Goal: Task Accomplishment & Management: Manage account settings

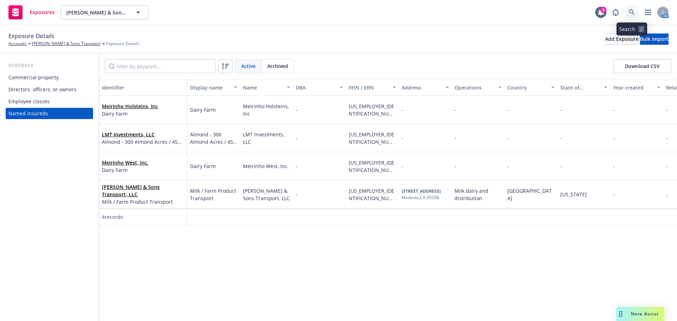
click at [634, 12] on icon at bounding box center [631, 12] width 6 height 6
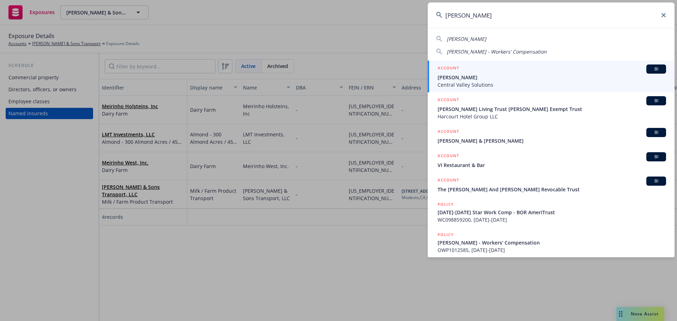
type input "daniel gar"
click at [472, 80] on span "[PERSON_NAME]" at bounding box center [551, 77] width 228 height 7
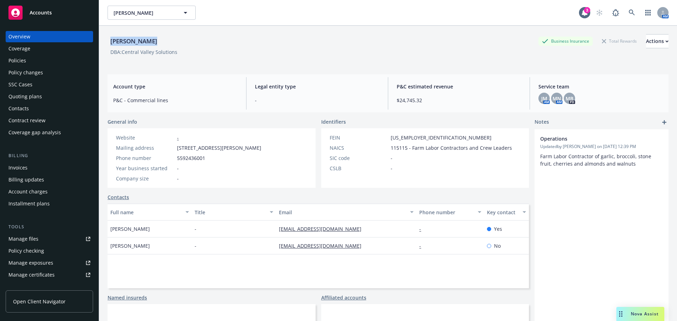
drag, startPoint x: 153, startPoint y: 41, endPoint x: 110, endPoint y: 42, distance: 43.4
click at [110, 42] on div "Daniel Garcia Business Insurance Total Rewards Actions" at bounding box center [387, 41] width 561 height 14
copy div "[PERSON_NAME]"
drag, startPoint x: 509, startPoint y: 147, endPoint x: 409, endPoint y: 146, distance: 100.1
click at [409, 146] on div "NAICS 115115 - Farm Labor Contractors and Crew Leaders" at bounding box center [421, 147] width 188 height 7
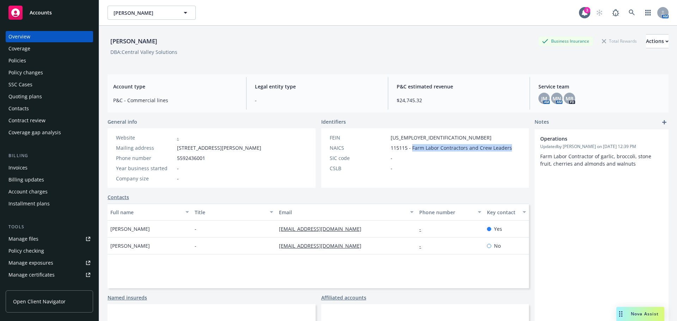
copy span "Farm Labor Contractors and Crew Leaders"
click at [46, 96] on div "Quoting plans" at bounding box center [49, 96] width 82 height 11
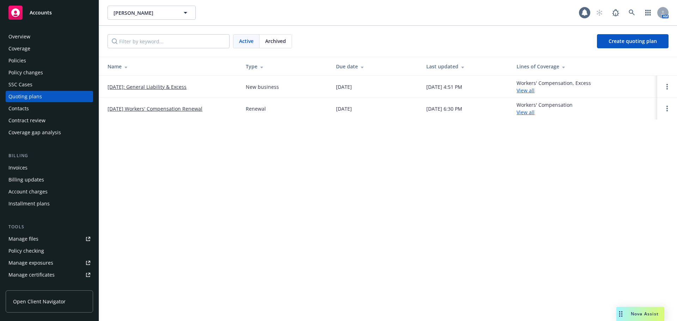
click at [38, 61] on div "Policies" at bounding box center [49, 60] width 82 height 11
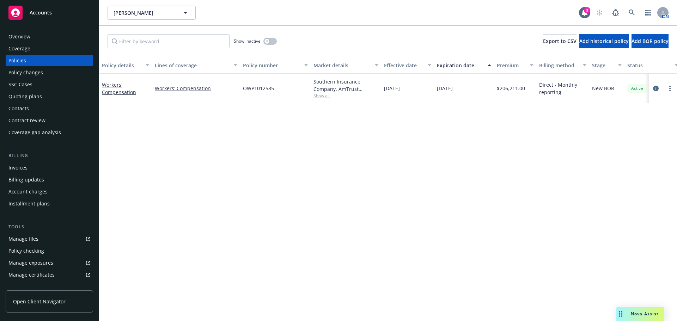
click at [42, 92] on div "Quoting plans" at bounding box center [49, 96] width 82 height 11
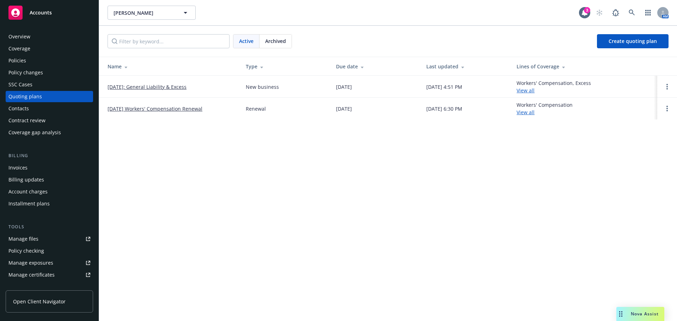
click at [141, 88] on link "[DATE]: General Liability & Excess" at bounding box center [146, 86] width 79 height 7
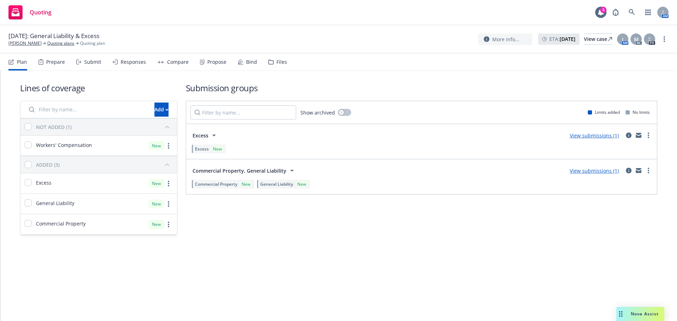
click at [246, 63] on div "Bind" at bounding box center [251, 62] width 11 height 6
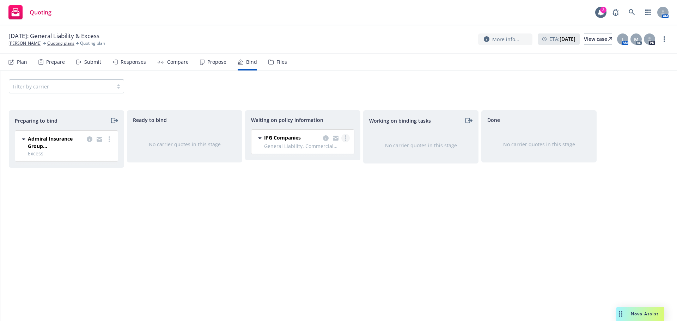
click at [345, 140] on circle "more" at bounding box center [345, 140] width 1 height 1
click at [320, 152] on span "Create policies" at bounding box center [311, 152] width 52 height 7
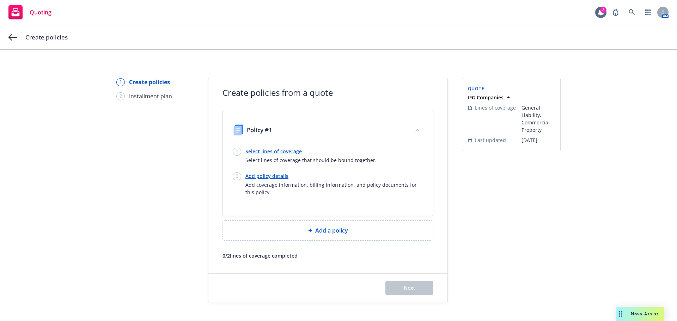
click at [257, 153] on link "Select lines of coverage" at bounding box center [310, 151] width 131 height 7
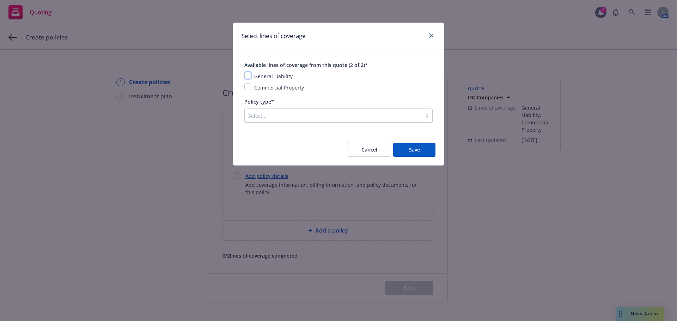
click at [249, 75] on input "checkbox" at bounding box center [247, 75] width 7 height 7
checkbox input "true"
click at [409, 148] on span "Save" at bounding box center [414, 149] width 11 height 7
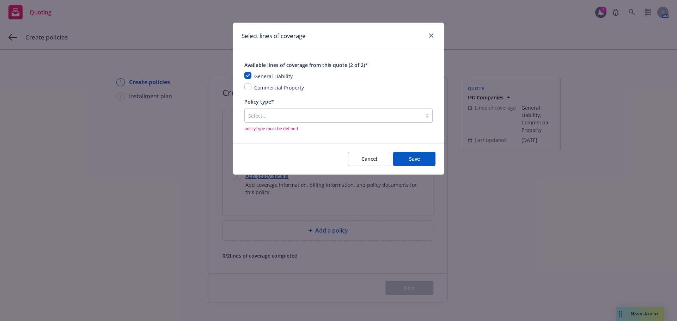
click at [290, 110] on div "Select..." at bounding box center [338, 116] width 188 height 14
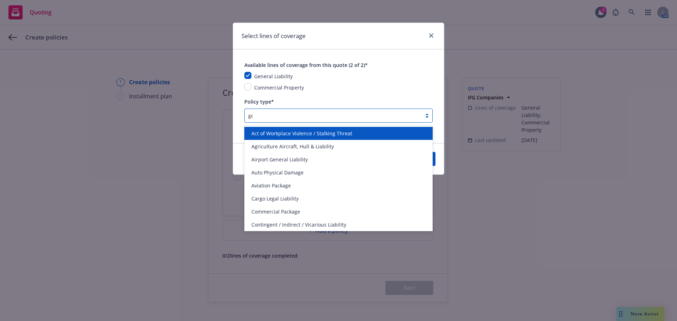
type input "gen"
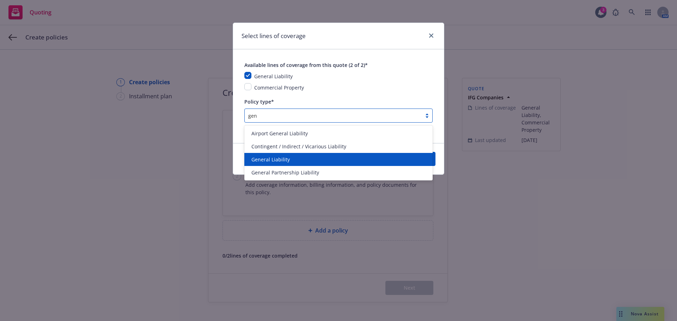
click at [293, 157] on div "General Liability" at bounding box center [338, 159] width 180 height 7
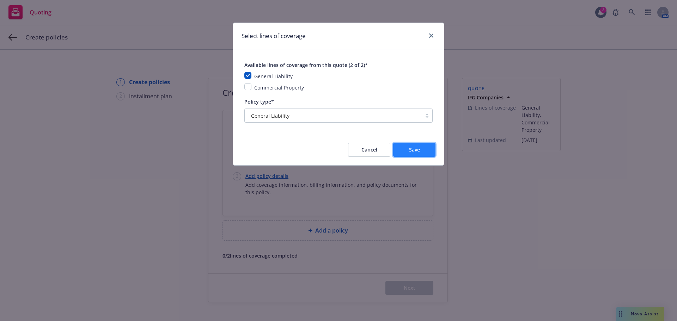
click at [414, 148] on span "Save" at bounding box center [414, 149] width 11 height 7
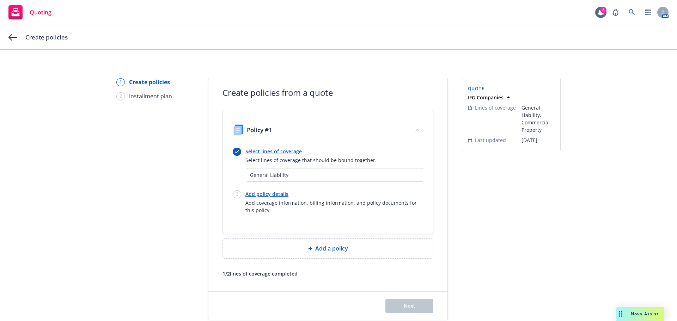
click at [265, 192] on link "Add policy details" at bounding box center [334, 193] width 178 height 7
select select "12"
select select "CA"
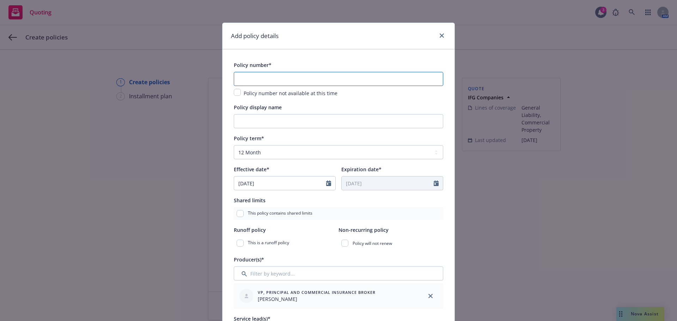
click at [255, 78] on input "text" at bounding box center [338, 79] width 209 height 14
paste input "904B004166"
type input "904B004166"
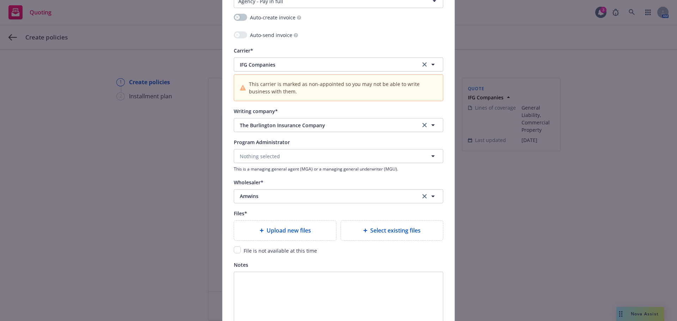
scroll to position [740, 0]
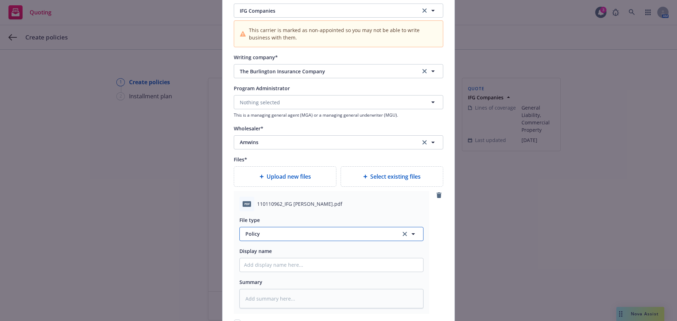
click at [269, 234] on span "Policy" at bounding box center [318, 233] width 147 height 7
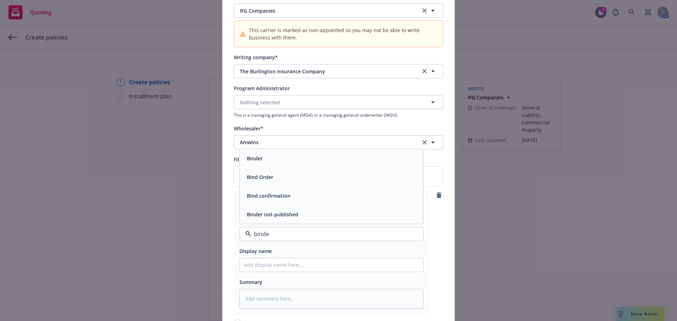
type input "binder"
click at [273, 195] on div "Binder" at bounding box center [331, 196] width 175 height 10
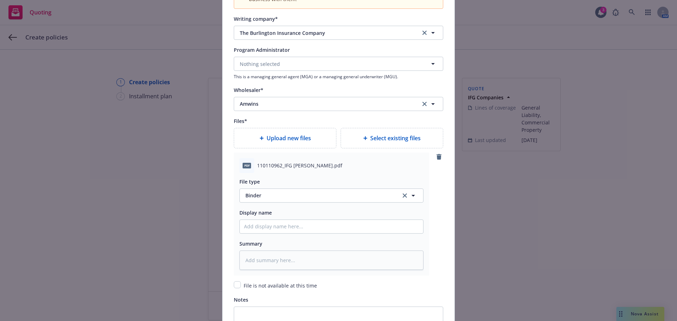
scroll to position [881, 0]
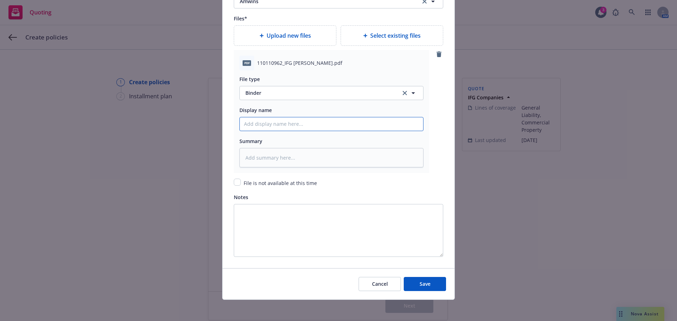
click at [267, 125] on input "Policy display name" at bounding box center [331, 123] width 183 height 13
type textarea "x"
type input "2"
type textarea "x"
type input "20"
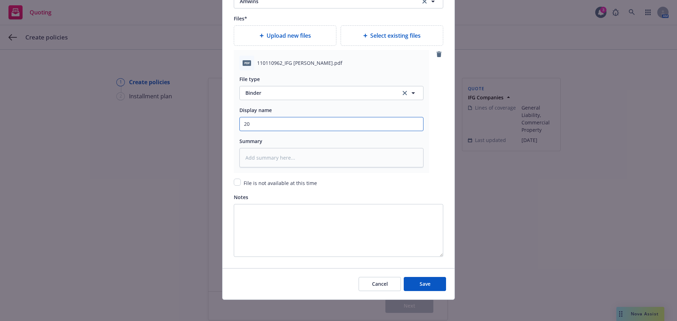
type textarea "x"
type input "202"
type textarea "x"
type input "2025"
type textarea "x"
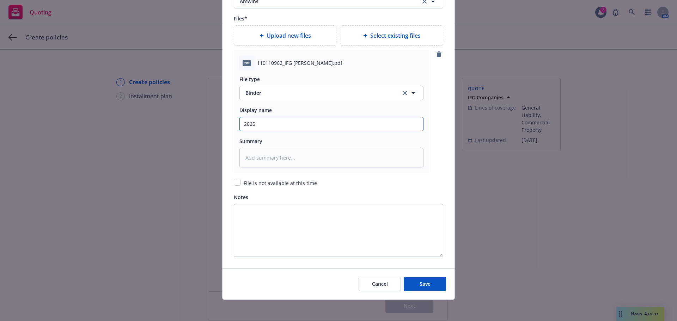
type input "2025"
type textarea "x"
type input "2025 G"
type textarea "x"
type input "2025 Gen"
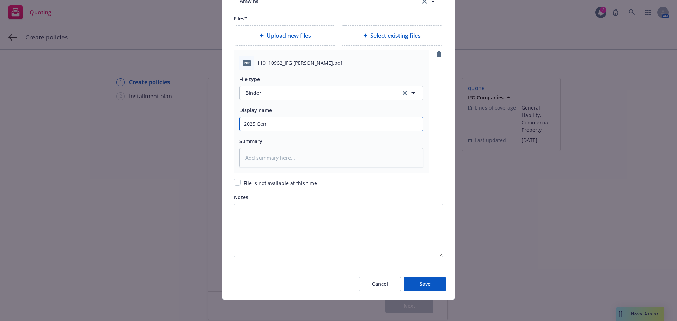
type textarea "x"
type input "2025 Gene"
type textarea "x"
type input "2025 Gener"
type textarea "x"
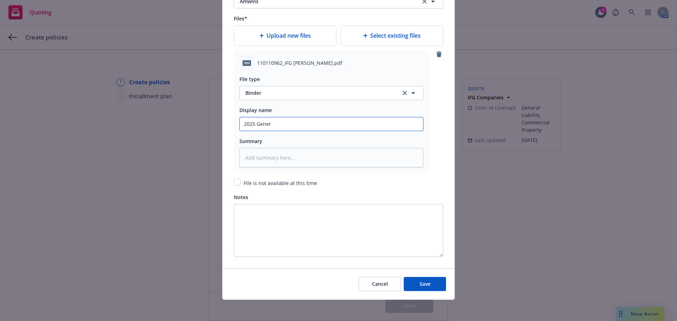
type input "2025 Genera"
type textarea "x"
type input "2025 General"
type textarea "x"
type input "2025 General"
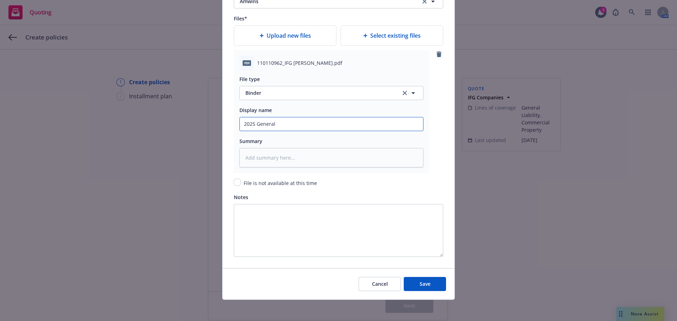
type textarea "x"
type input "2025 General L"
type textarea "x"
type input "2025 General LI"
type textarea "x"
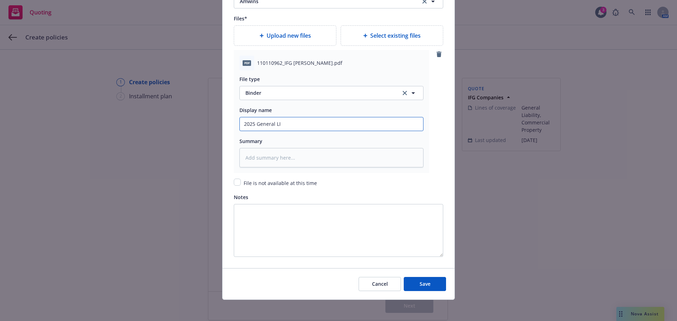
type input "2025 General LIa"
type textarea "x"
type input "2025 General LIab"
type textarea "x"
type input "2025 General LIabi"
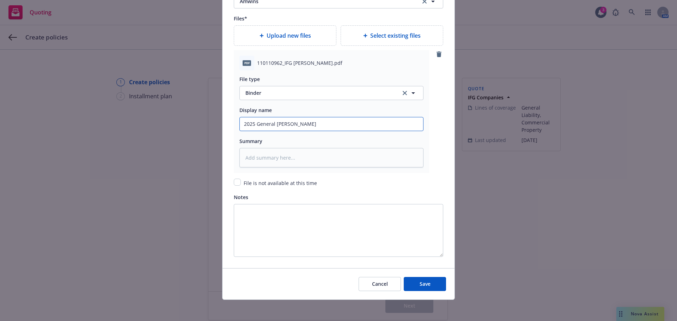
type textarea "x"
type input "2025 General LIabil"
type textarea "x"
type input "2025 General LIabili"
type textarea "x"
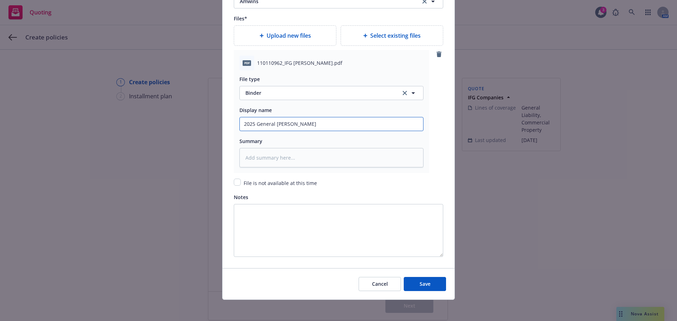
type input "2025 General LIabil"
type textarea "x"
type input "2025 General LIabi"
type textarea "x"
type input "2025 General LIab"
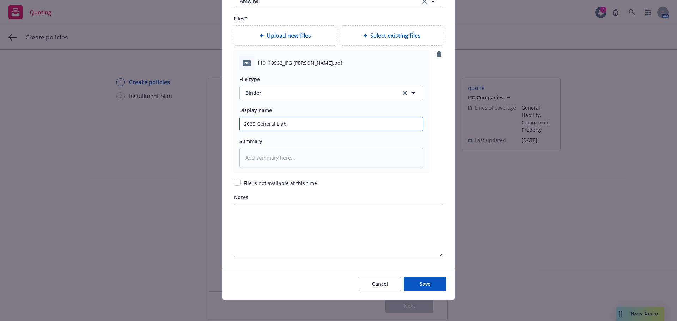
type textarea "x"
type input "2025 General LIa"
type textarea "x"
type input "2025 General LI"
type textarea "x"
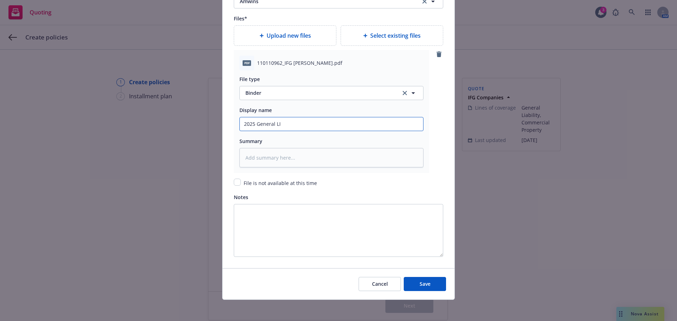
type input "2025 General L"
type textarea "x"
type input "2025 General Li"
type textarea "x"
type input "2025 General Liai"
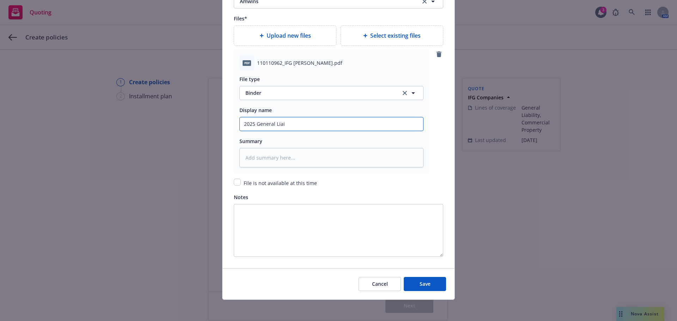
type textarea "x"
type input "2025 General Liaib"
type textarea "x"
type input "2025 General Liaibl"
type textarea "x"
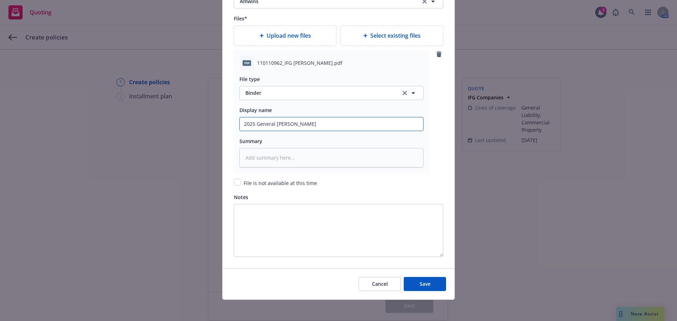
type input "2025 General Liaiblit"
type textarea "x"
type input "2025 General Liaiblity"
type textarea "x"
type input "2025 General Liaiblity"
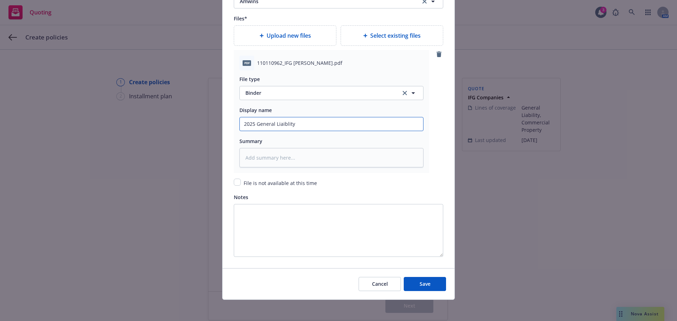
type textarea "x"
type input "2025 General Liaiblity B"
type textarea "x"
type input "2025 General Liaiblity Bi"
type textarea "x"
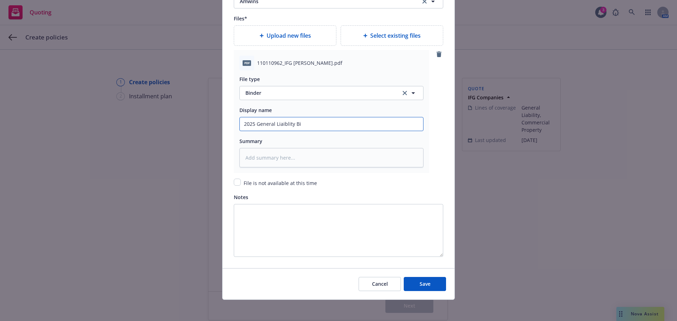
type input "2025 General Liaiblity Bin"
type textarea "x"
type input "2025 General Liaiblity Bind"
type textarea "x"
type input "2025 General Liaiblity Binde"
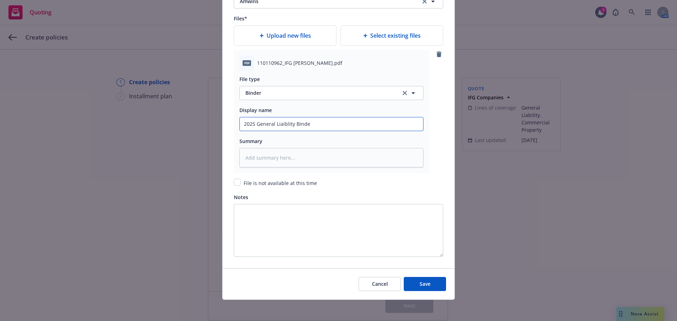
type textarea "x"
type input "2025 General Liaiblity Binder"
type textarea "x"
type input "2025 General Liaiblity Binder"
type textarea "x"
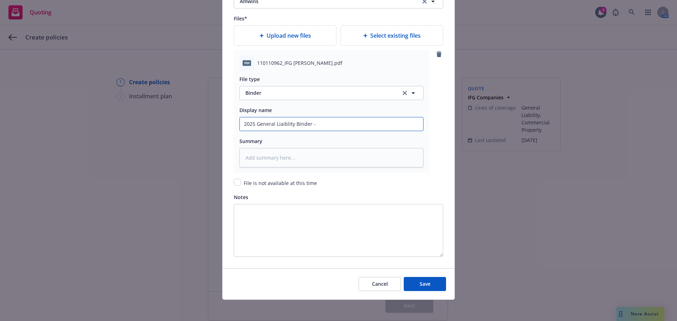
type input "2025 General Liaiblity Binder -"
type textarea "x"
type input "2025 General Liaiblity Binder - A"
type textarea "x"
type input "2025 General Liaiblity Binder - Am"
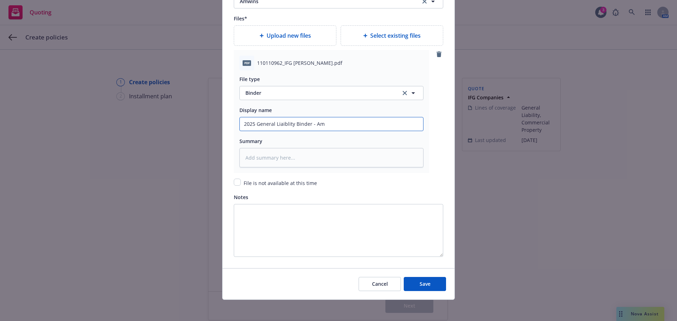
type textarea "x"
type input "2025 General Liaiblity Binder - Amw"
type textarea "x"
type input "2025 General Liaiblity Binder - Amwi"
type textarea "x"
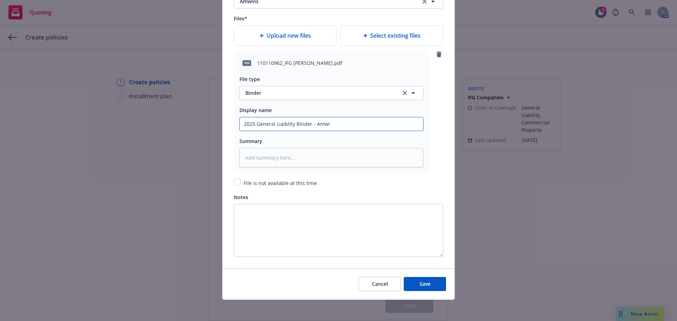
type input "2025 General Liaiblity Binder - Amwin"
type textarea "x"
type input "2025 General Liaiblity Binder - Amwins"
type textarea "x"
type input "2025 General Liability Binder - Amwins"
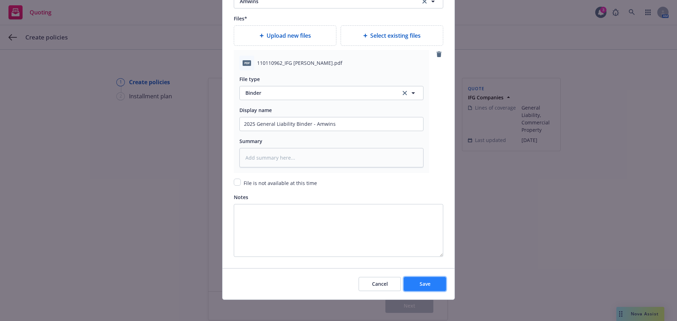
click at [419, 286] on span "Save" at bounding box center [424, 283] width 11 height 7
type textarea "x"
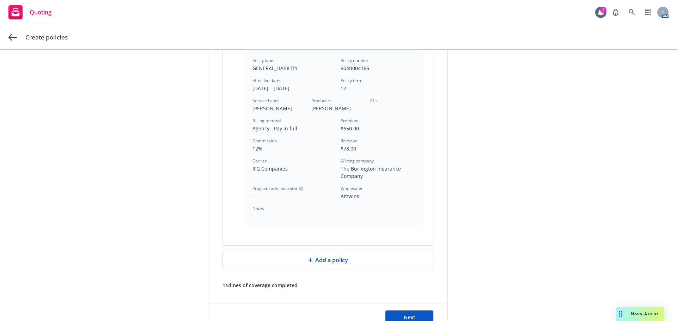
scroll to position [226, 0]
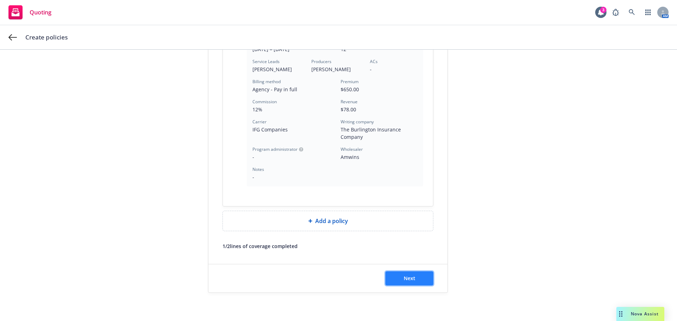
click at [409, 277] on span "Next" at bounding box center [409, 278] width 12 height 7
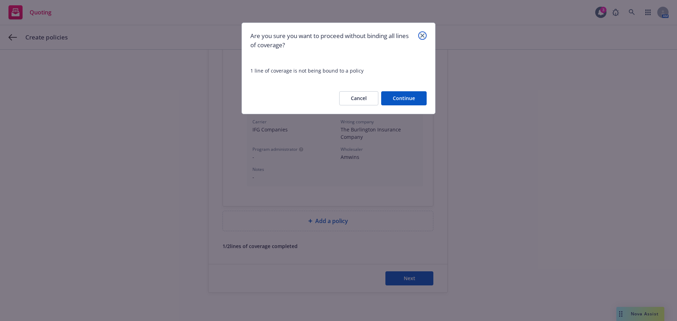
click at [423, 37] on icon "close" at bounding box center [422, 35] width 4 height 4
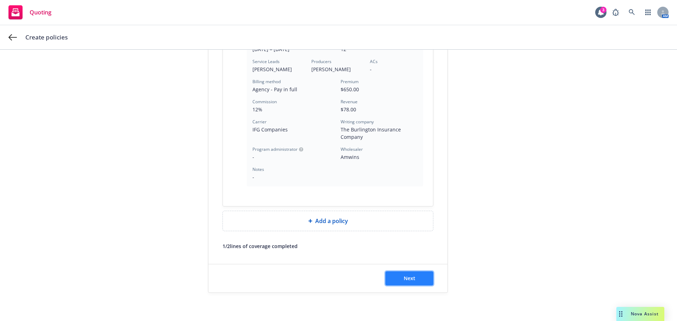
click at [403, 278] on span "Next" at bounding box center [409, 278] width 12 height 7
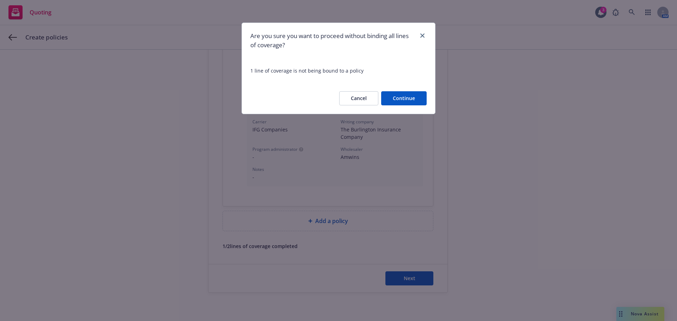
click at [408, 100] on button "Continue" at bounding box center [403, 98] width 45 height 14
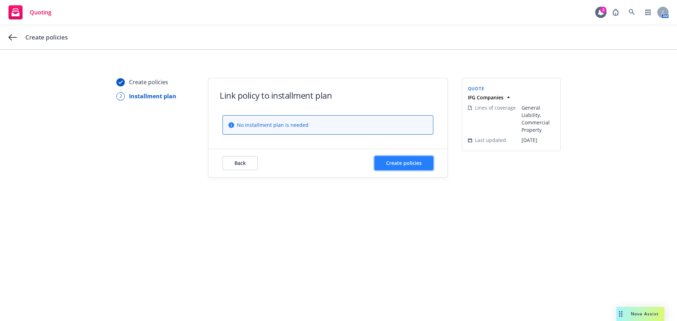
click at [408, 164] on span "Create policies" at bounding box center [404, 163] width 36 height 7
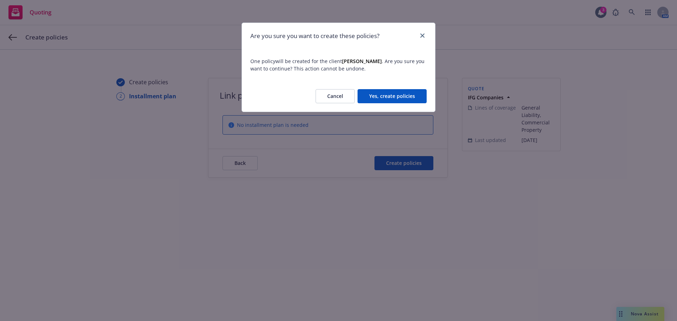
click at [377, 93] on button "Yes, create policies" at bounding box center [391, 96] width 69 height 14
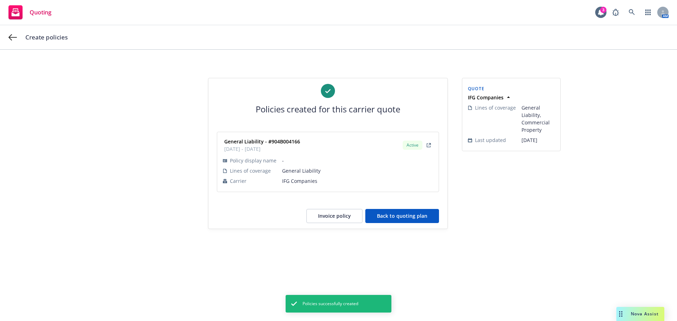
click at [340, 220] on button "Invoice policy" at bounding box center [334, 216] width 56 height 14
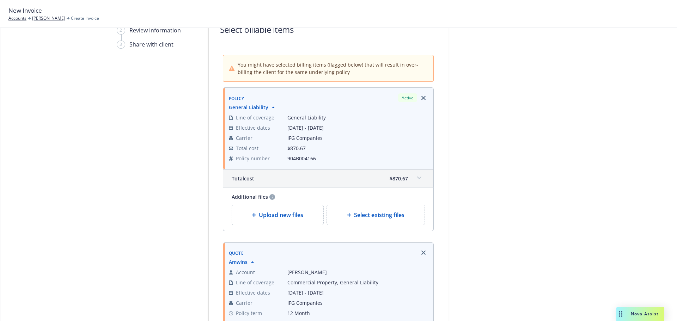
scroll to position [141, 0]
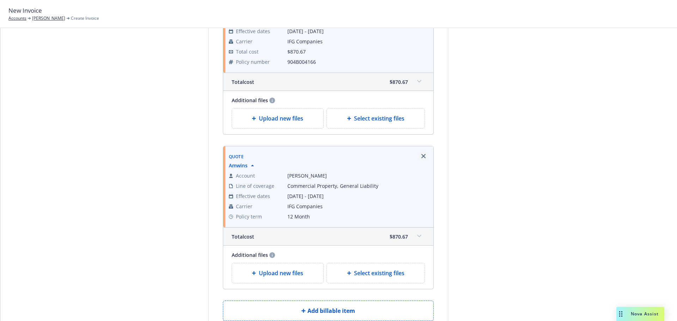
click at [419, 156] on link "Remove browser" at bounding box center [423, 156] width 8 height 8
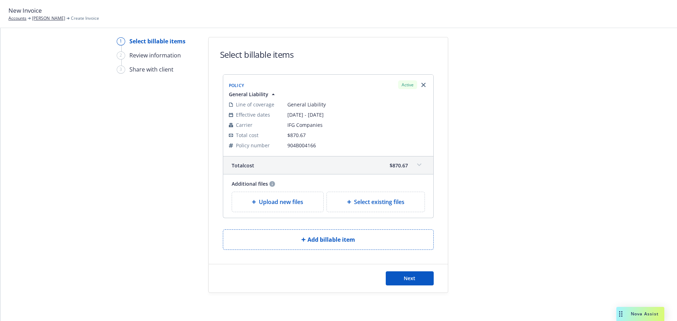
scroll to position [19, 0]
click at [255, 202] on div "Upload new files" at bounding box center [278, 202] width 80 height 8
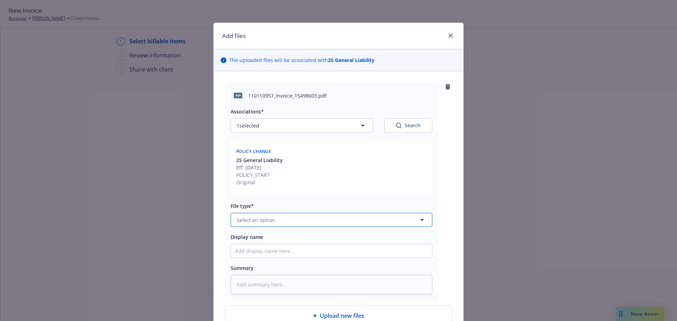
click at [270, 222] on span "Select an option" at bounding box center [255, 219] width 38 height 7
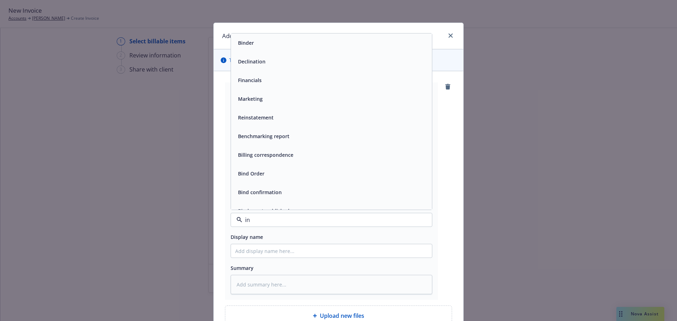
type input "inv"
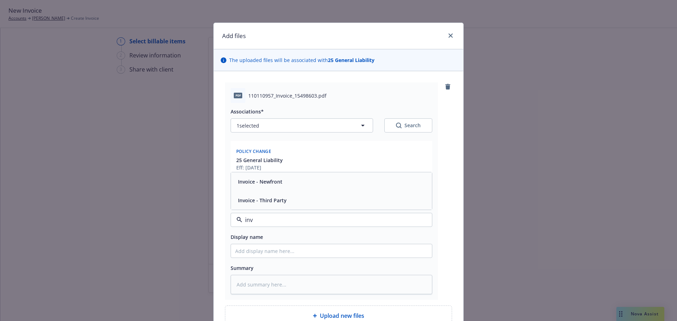
click at [276, 202] on span "Invoice - Third Party" at bounding box center [262, 200] width 49 height 7
click at [275, 248] on input "Display name" at bounding box center [331, 250] width 201 height 13
type textarea "x"
type input "C"
type textarea "x"
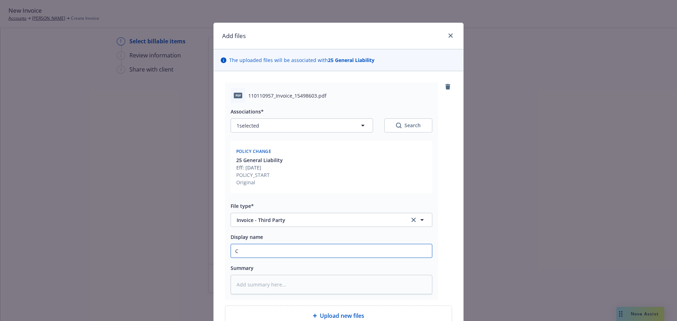
type input "Ca"
type textarea "x"
type input "Car"
type textarea "x"
type input "Carr"
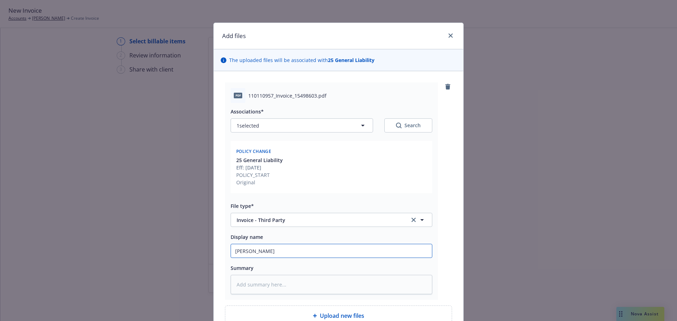
type textarea "x"
type input "Carri"
type textarea "x"
type input "Carrie"
type textarea "x"
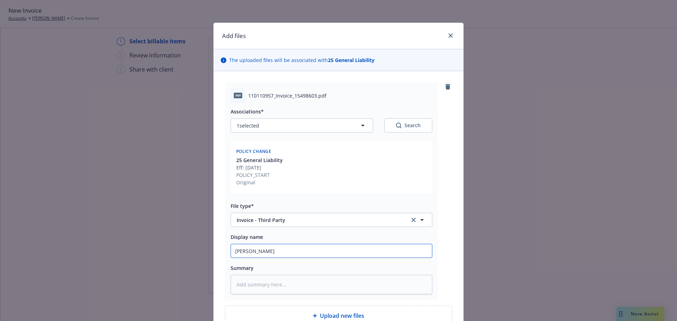
type input "Carrier"
type textarea "x"
type input "Carrier"
type textarea "x"
type input "Carrier iN"
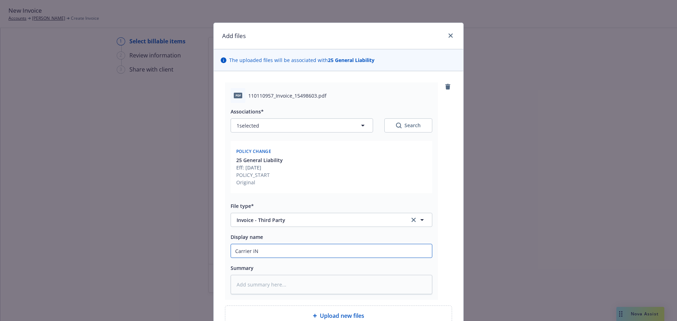
type textarea "x"
type input "Carrier i"
type textarea "x"
type input "Carrier"
type textarea "x"
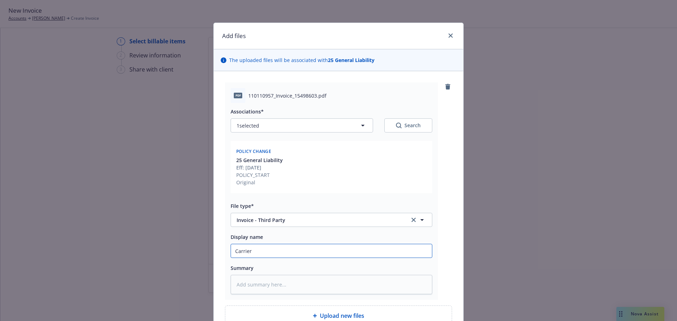
type input "Carrier I"
type textarea "x"
type input "Carrier In"
type textarea "x"
type input "Carrier Inv"
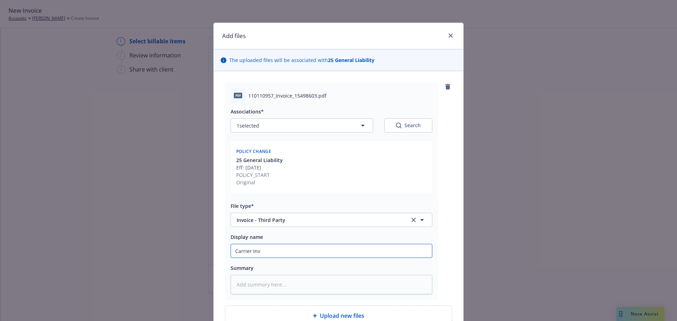
type textarea "x"
type input "Carrier Invo"
type textarea "x"
type input "Carrier Invoi"
type textarea "x"
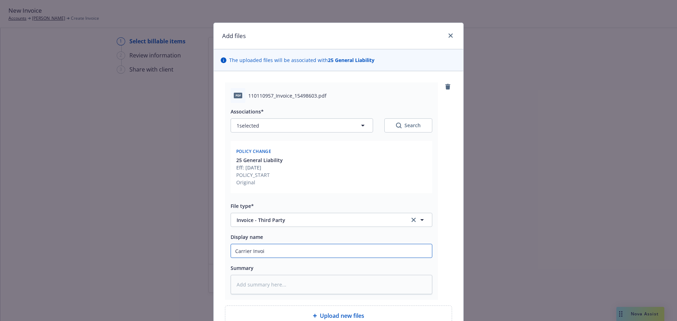
type input "Carrier Invoic"
type textarea "x"
type input "Carrier Invoice"
type textarea "x"
type input "Carrier Invoice"
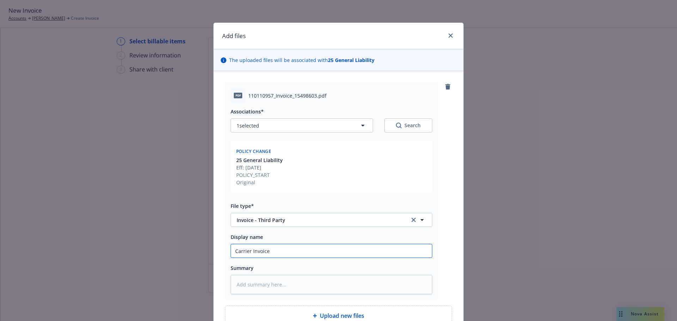
type textarea "x"
type input "Carrier Invoice -"
type textarea "x"
type input "Carrier Invoice -"
type textarea "x"
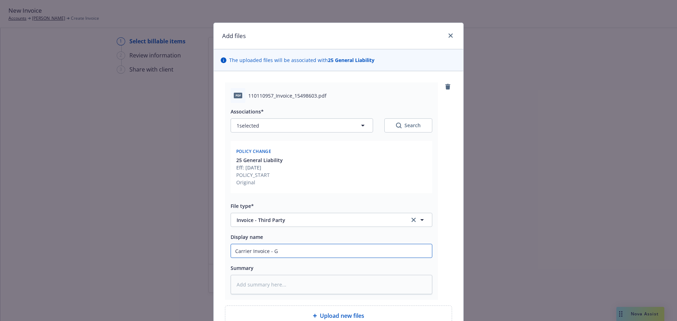
type input "Carrier Invoice - GL"
type textarea "x"
type input "Carrier Invoice - GL"
type textarea "x"
type input "Carrier Invoice - GL -"
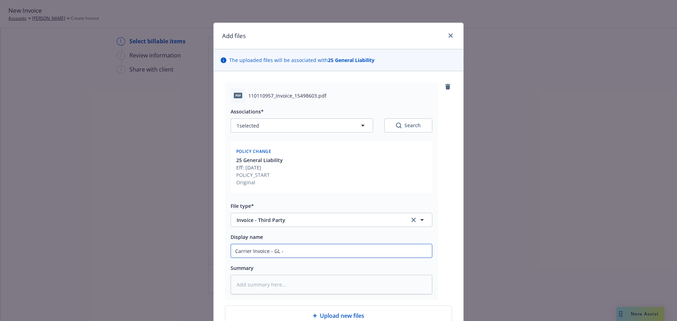
type textarea "x"
type input "Carrier Invoice - GL -"
type textarea "x"
type input "Carrier Invoice - GL - W"
type textarea "x"
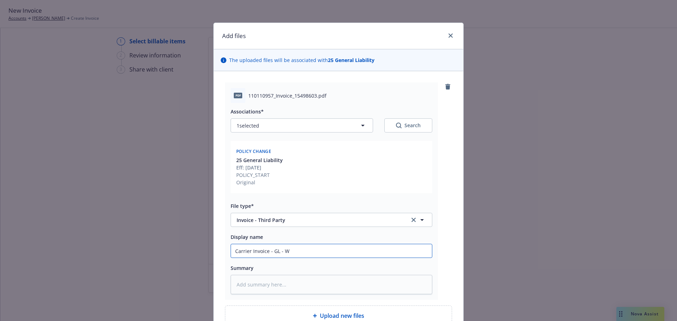
type input "Carrier Invoice - GL -"
type textarea "x"
type input "Carrier Invoice - GL - A"
type textarea "x"
type input "Carrier Invoice - GL - Am"
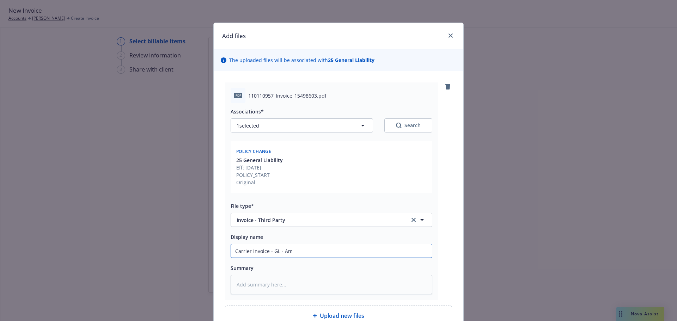
type textarea "x"
type input "Carrier Invoice - GL - Amw"
type textarea "x"
type input "Carrier Invoice - GL - Amwi"
type textarea "x"
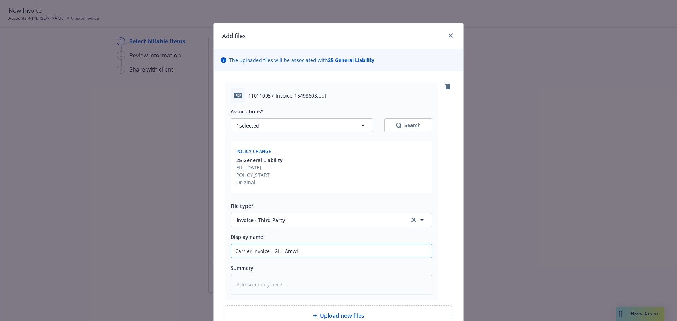
type input "Carrier Invoice - GL - Amwin"
type textarea "x"
type input "Carrier Invoice - GL - Amwins"
click at [469, 278] on div "Add files The uploaded files will be associated with 25 General Liability pdf 1…" at bounding box center [338, 160] width 677 height 321
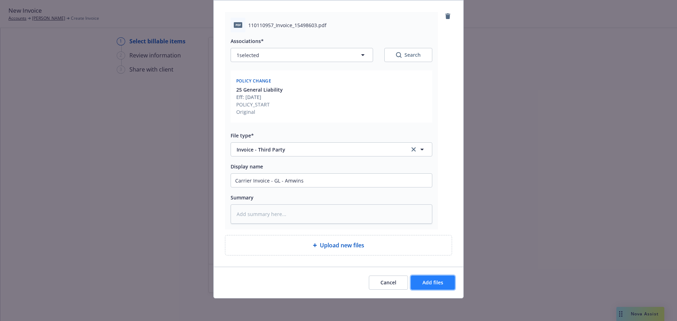
click at [424, 282] on span "Add files" at bounding box center [432, 282] width 21 height 7
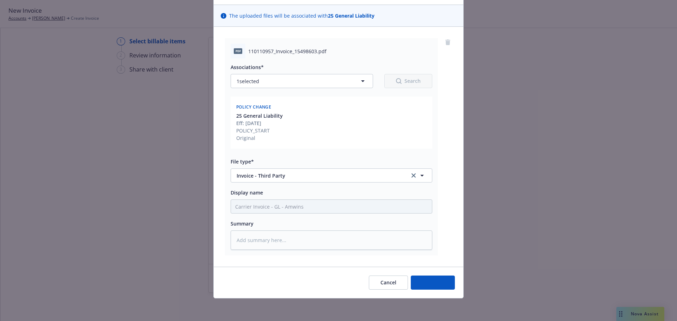
scroll to position [44, 0]
type textarea "x"
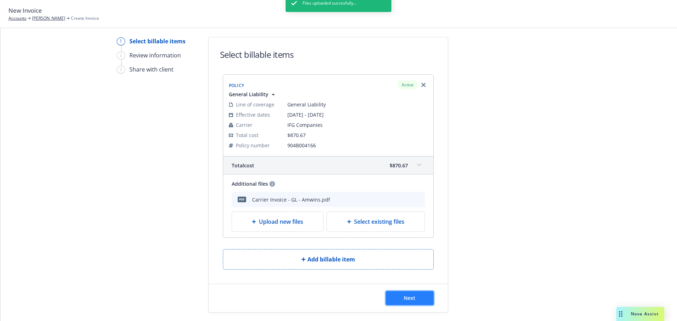
click at [406, 300] on span "Next" at bounding box center [409, 298] width 12 height 7
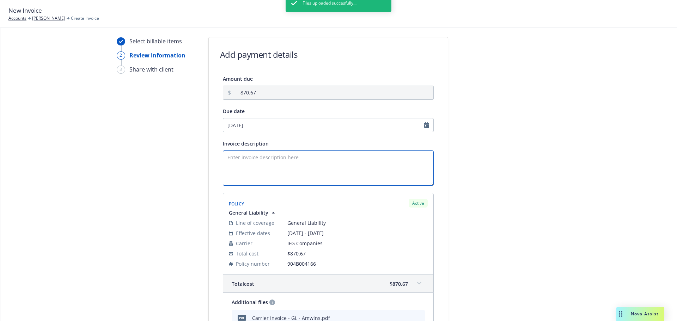
click at [252, 163] on textarea "Invoice description" at bounding box center [328, 167] width 211 height 35
type textarea "Premium Financed - Fully Funded"
click at [177, 175] on div "Select billable items 2 Review information 3 Share with client" at bounding box center [156, 218] width 78 height 362
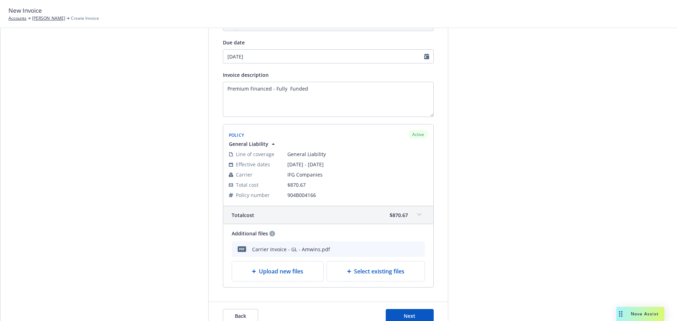
scroll to position [126, 0]
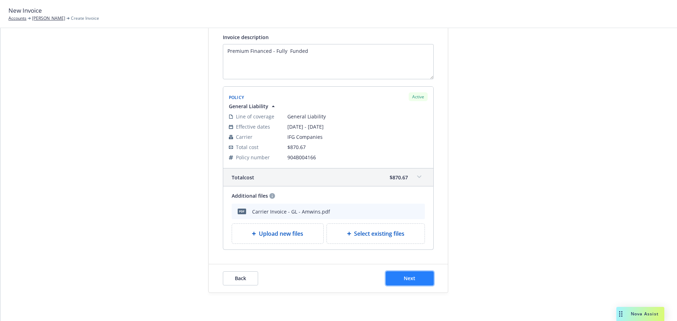
click at [409, 277] on span "Next" at bounding box center [409, 278] width 12 height 7
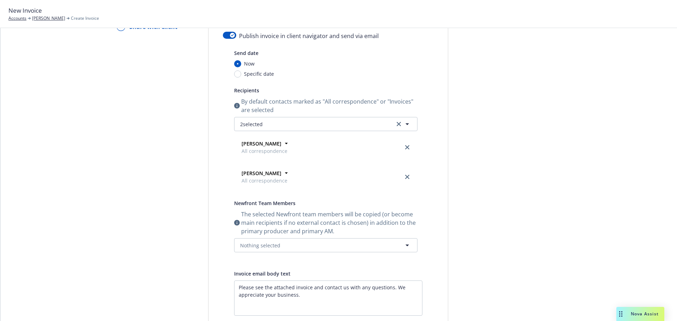
scroll to position [0, 0]
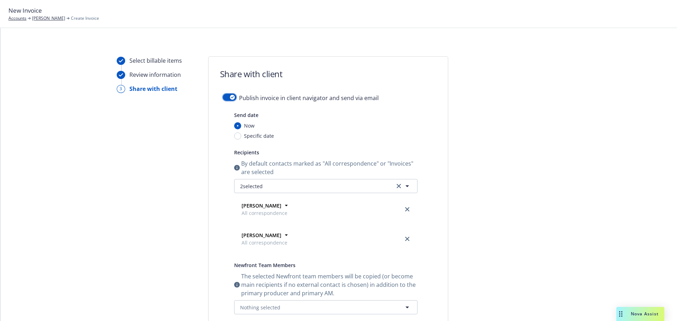
click at [231, 97] on icon "button" at bounding box center [232, 97] width 3 height 2
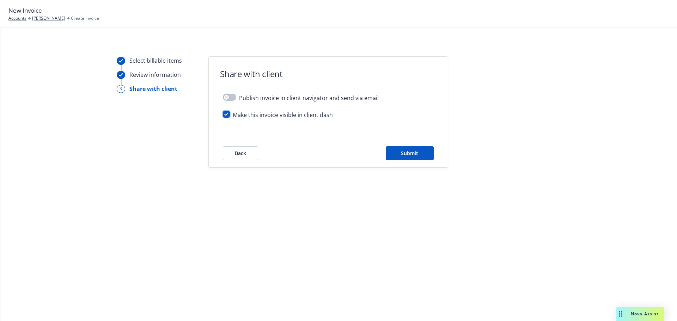
click at [225, 115] on input "checkbox" at bounding box center [226, 114] width 7 height 7
checkbox input "false"
click at [410, 153] on span "Submit" at bounding box center [409, 153] width 17 height 7
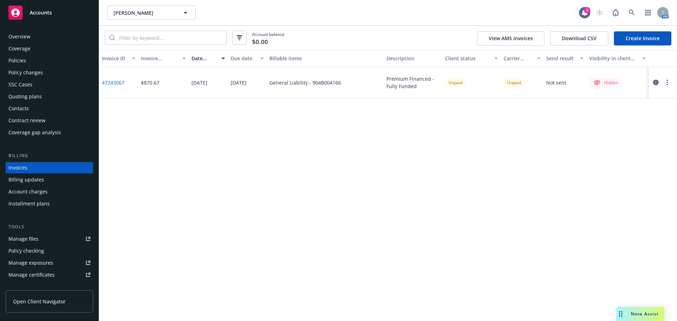
click at [31, 96] on div "Quoting plans" at bounding box center [24, 96] width 33 height 11
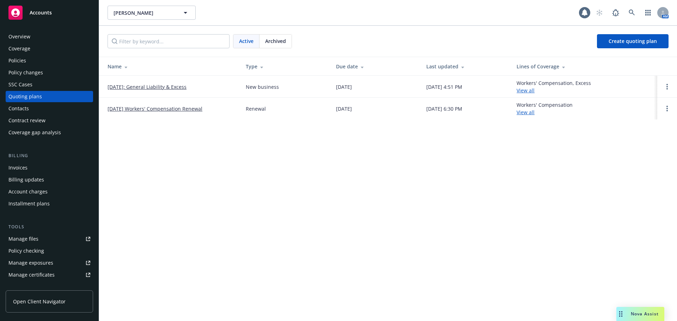
click at [159, 87] on link "09/05/2025: General Liability & Excess" at bounding box center [146, 86] width 79 height 7
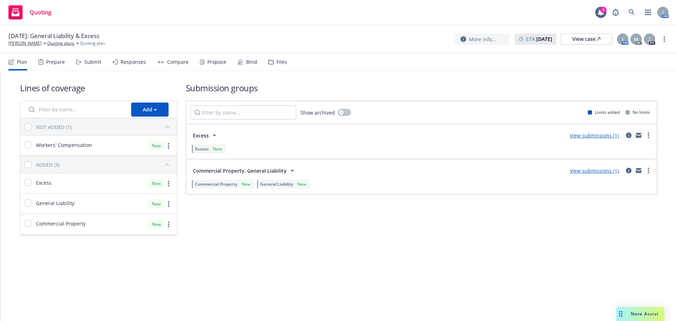
click at [246, 63] on div "Bind" at bounding box center [251, 62] width 11 height 6
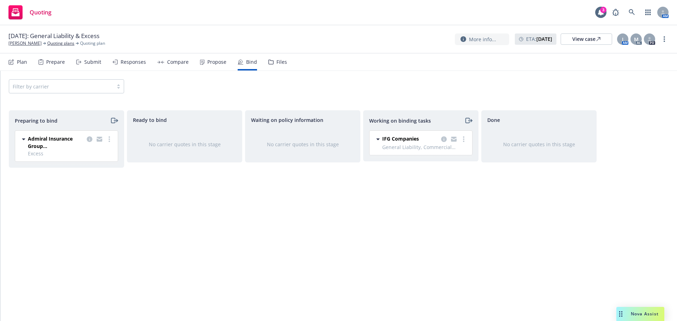
click at [105, 138] on div at bounding box center [99, 142] width 28 height 15
click at [108, 138] on link "more" at bounding box center [109, 139] width 8 height 8
click at [68, 171] on span "Log bind order" at bounding box center [70, 167] width 52 height 7
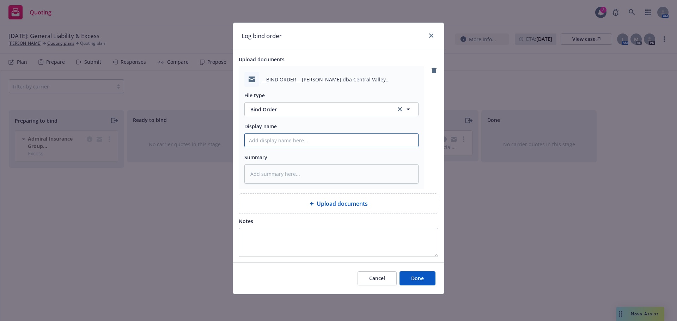
click at [293, 143] on input "Display name" at bounding box center [331, 140] width 173 height 13
type textarea "x"
type input "B"
type textarea "x"
type input "Bi"
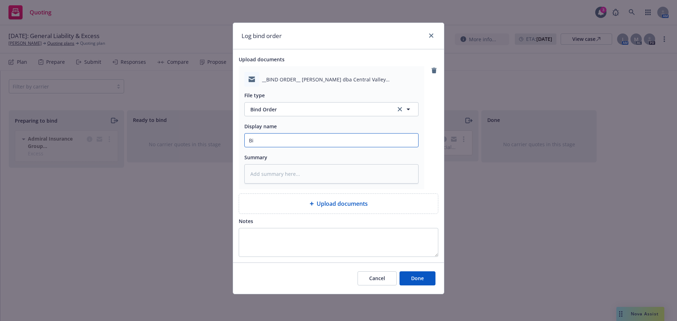
type textarea "x"
type input "Bin"
type textarea "x"
type input "Bind Order to Carrier"
type textarea "x"
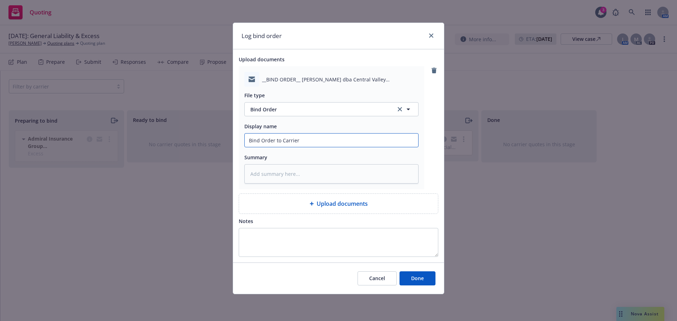
click at [309, 140] on input "Bind Order to Carrier" at bounding box center [331, 140] width 173 height 13
type input "Bind Order to Carrier - Amwins"
click at [415, 277] on span "Done" at bounding box center [417, 278] width 13 height 7
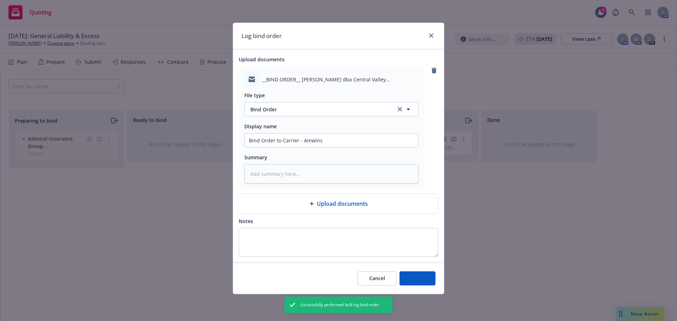
type textarea "x"
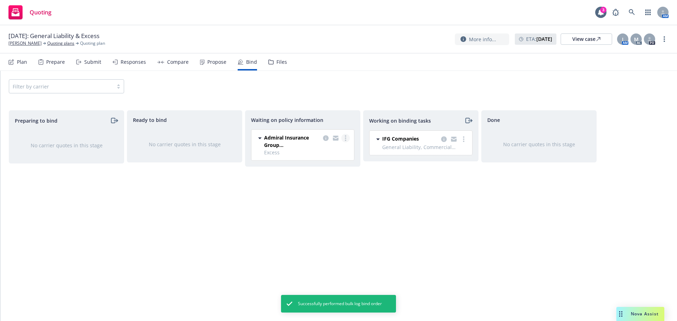
click at [344, 137] on link "more" at bounding box center [345, 138] width 8 height 8
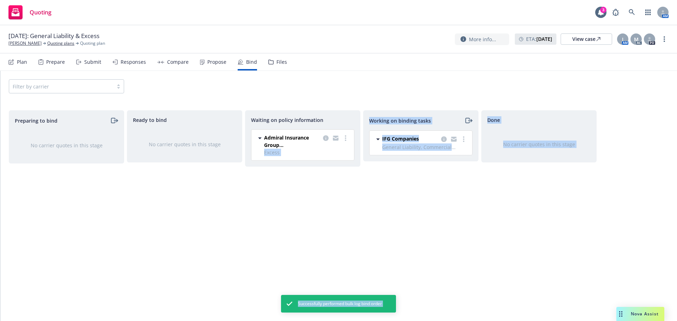
click at [320, 145] on body "Quoting 3 AM [DATE]: General Liability & Excess [PERSON_NAME] Quoting plans Quo…" at bounding box center [338, 160] width 677 height 321
click at [348, 138] on link "more" at bounding box center [345, 138] width 8 height 8
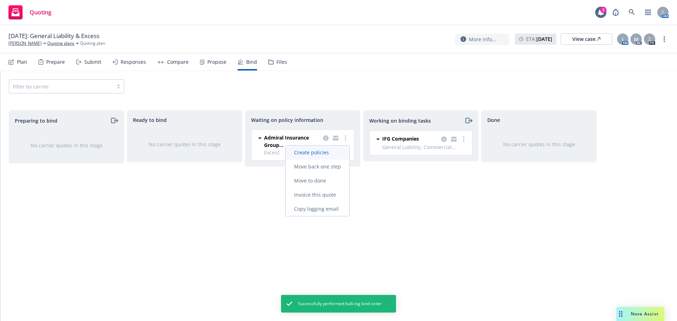
click at [323, 155] on span "Create policies" at bounding box center [311, 152] width 52 height 7
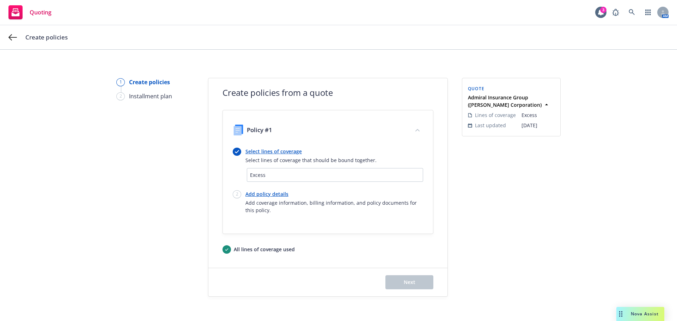
click at [260, 196] on link "Add policy details" at bounding box center [334, 193] width 178 height 7
select select "12"
select select "CA"
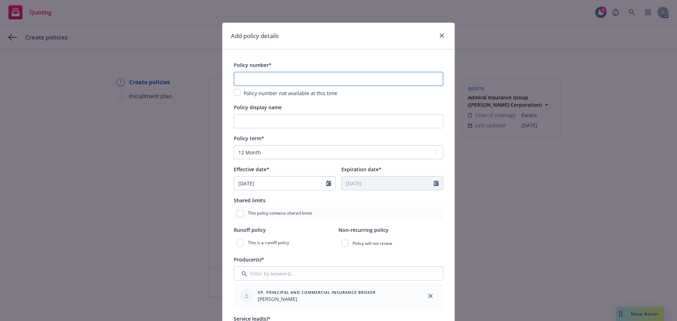
click at [270, 83] on input "text" at bounding box center [338, 79] width 209 height 14
paste input "AN1362217"
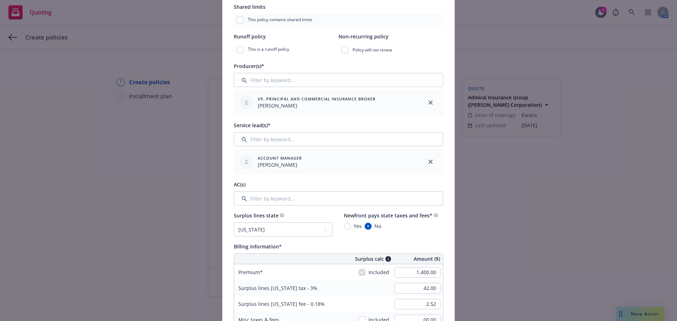
scroll to position [317, 0]
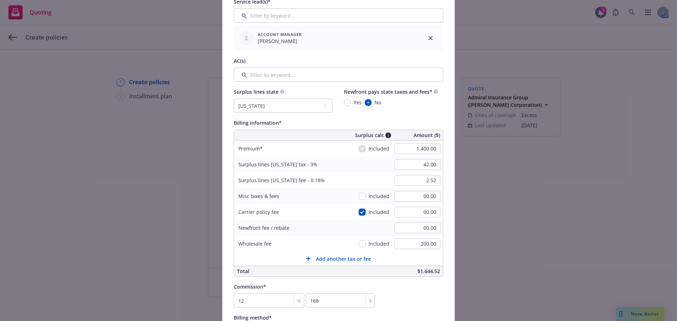
type input "AN1362217"
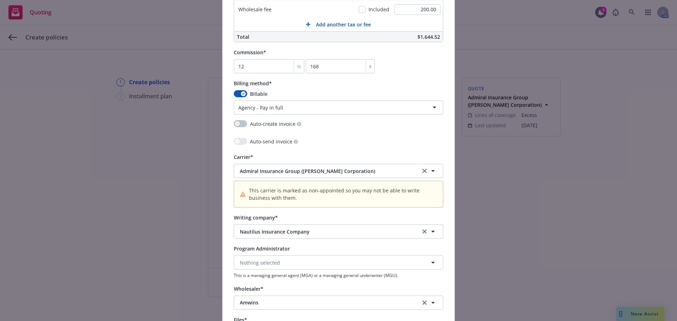
scroll to position [564, 0]
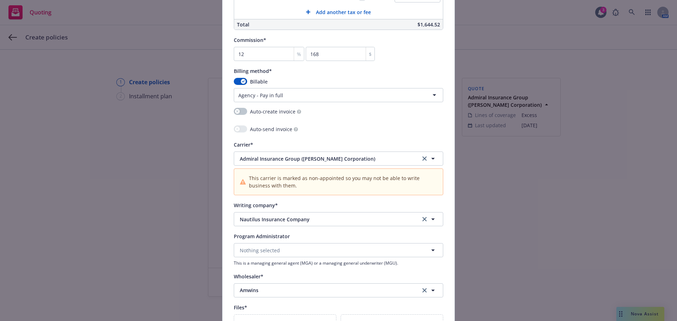
click at [294, 97] on html "Quoting 3 AM Create policies 1 Create policies 2 Installment plan Create polici…" at bounding box center [338, 160] width 677 height 321
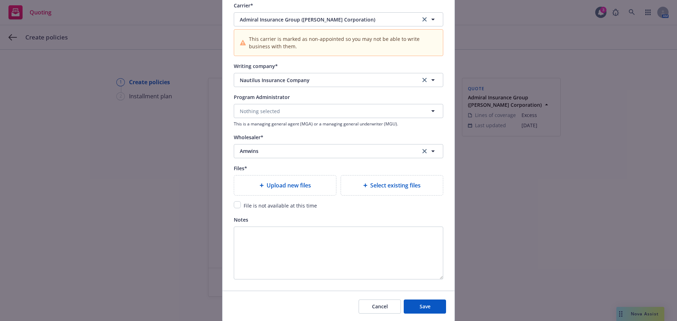
scroll to position [705, 0]
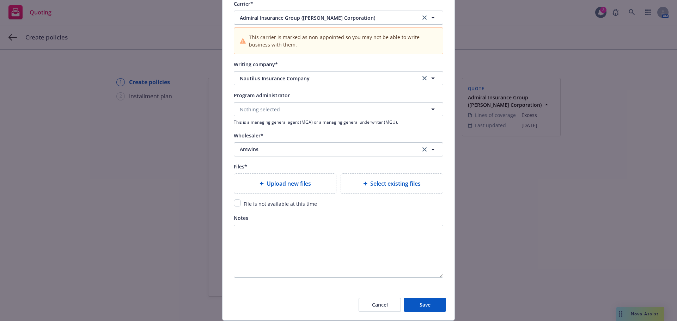
type textarea "x"
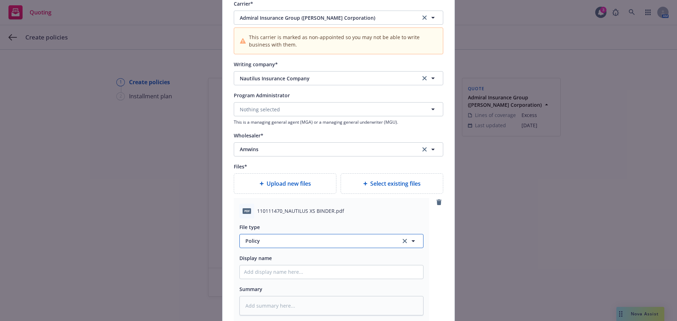
click at [278, 240] on span "Policy" at bounding box center [318, 240] width 147 height 7
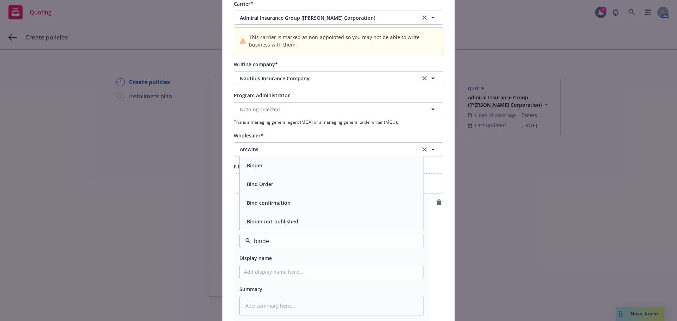
type input "binder"
click at [296, 206] on div "Binder" at bounding box center [331, 203] width 175 height 10
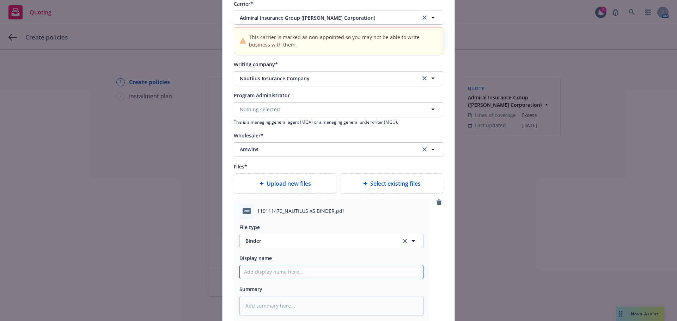
click at [282, 277] on input "Policy display name" at bounding box center [331, 271] width 183 height 13
type textarea "x"
type input "2"
type textarea "x"
type input "20"
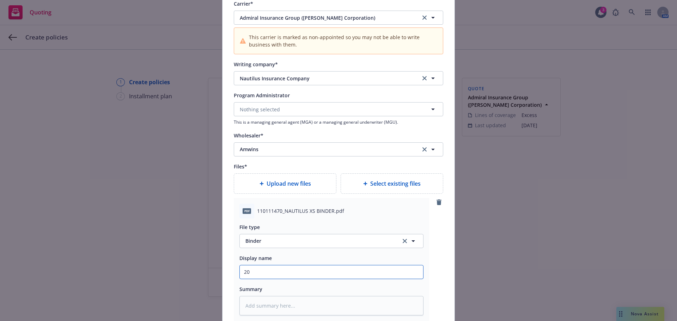
type textarea "x"
type input "202"
type textarea "x"
type input "2025"
type textarea "x"
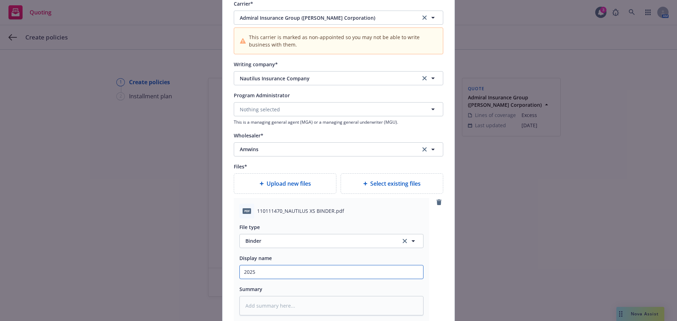
type input "2025"
type textarea "x"
type input "2025 E"
type textarea "x"
type input "2025 Ex"
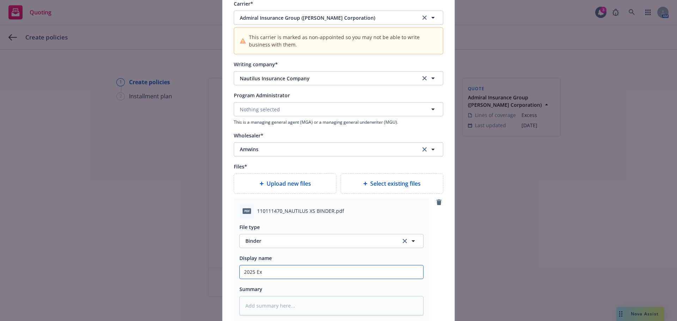
type textarea "x"
type input "2025 Exce"
type textarea "x"
type input "2025 Exces"
type textarea "x"
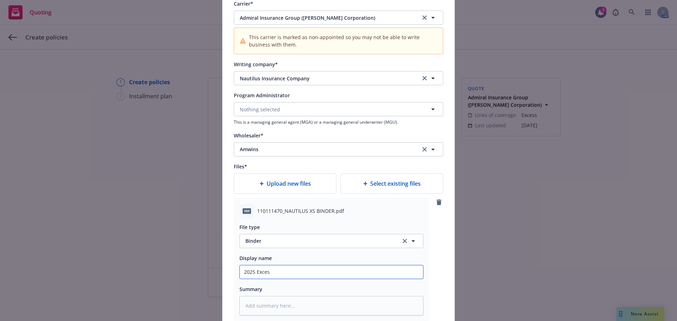
type input "2025 Excess"
type textarea "x"
type input "2025 Excess"
type textarea "x"
type input "2025 Excess LI"
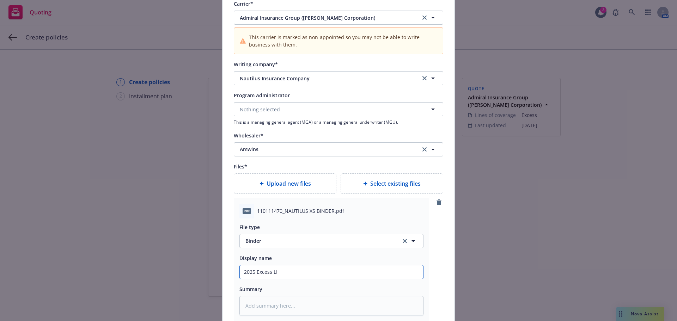
type textarea "x"
type input "2025 Excess LIa"
type textarea "x"
type input "2025 Excess LIab"
type textarea "x"
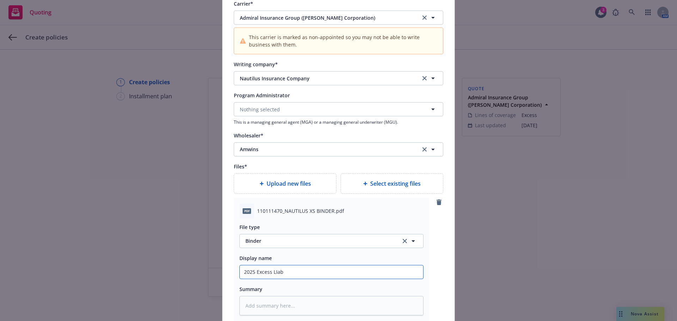
type input "2025 Excess LIabi"
type textarea "x"
type input "2025 Excess LIab"
type textarea "x"
type input "2025 Excess LIa"
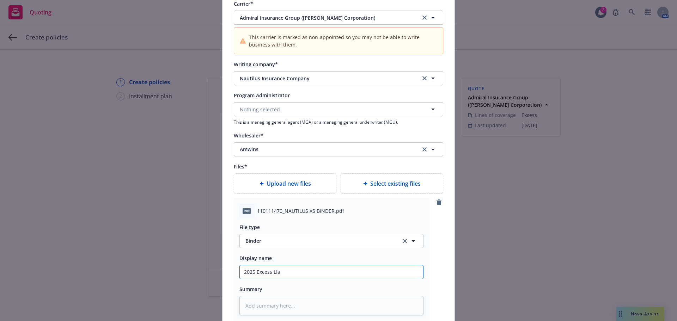
type textarea "x"
type input "2025 Excess LI"
type textarea "x"
type input "2025 Excess L"
type textarea "x"
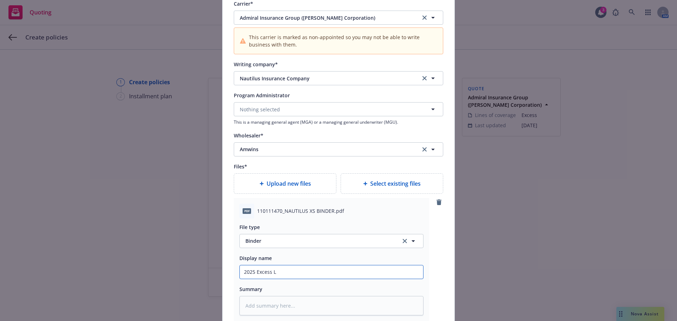
type input "2025 Excess Li"
type textarea "x"
type input "2025 Excess Lia"
type textarea "x"
type input "2025 Excess Liab"
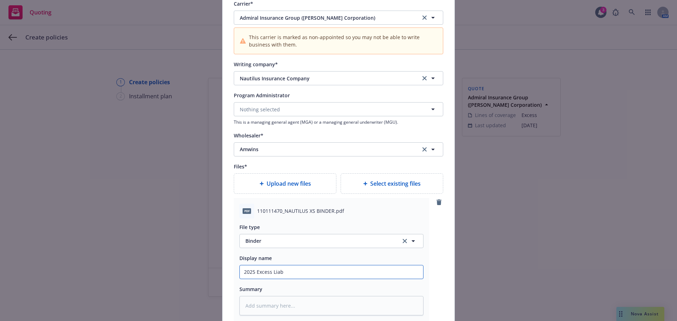
type textarea "x"
type input "2025 Excess Liabi"
type textarea "x"
type input "2025 Excess Liabil"
type textarea "x"
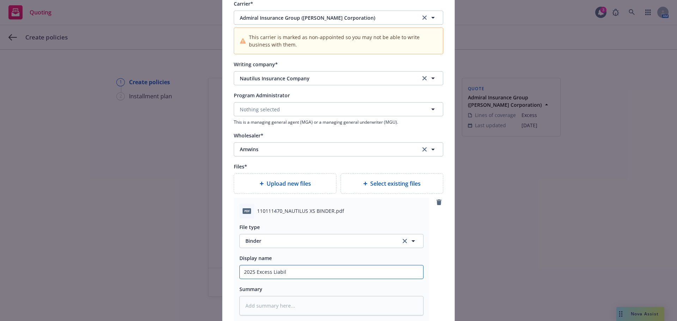
type input "2025 Excess Liabili"
type textarea "x"
type input "2025 Excess Liabilit"
type textarea "x"
type input "2025 Excess Liability"
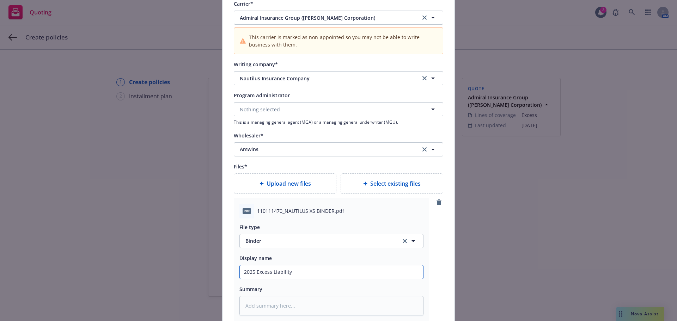
type textarea "x"
type input "2025 Excess Liability"
type textarea "x"
type input "2025 Excess Liability B"
type textarea "x"
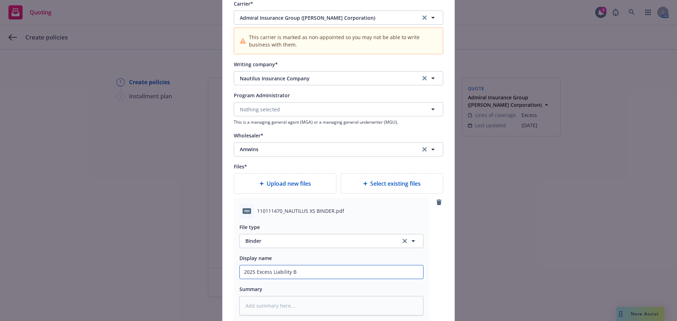
type input "2025 Excess Liability Bi"
type textarea "x"
type input "2025 Excess Liability Bind"
type textarea "x"
type input "2025 Excess Liability Binde"
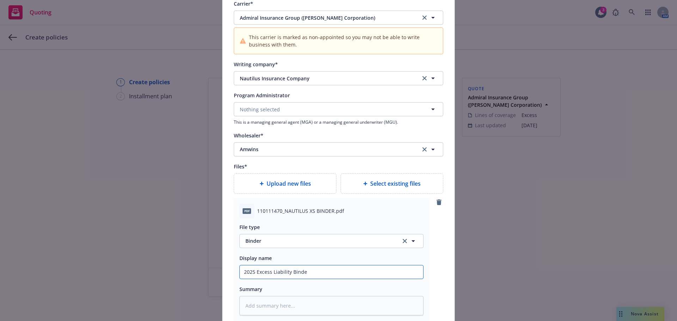
type textarea "x"
type input "2025 Excess Liability Binder"
type textarea "x"
type input "2025 Excess Liability Binder"
type textarea "x"
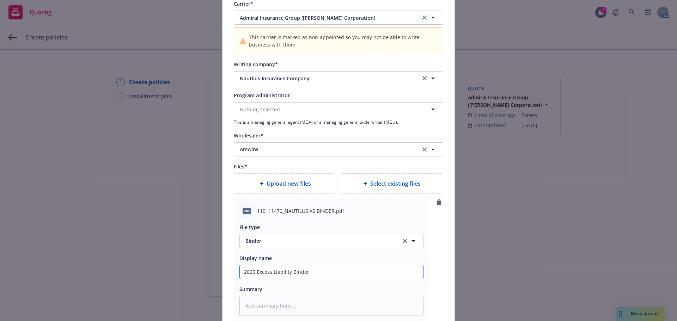
type input "2025 Excess Liability Binder -"
type textarea "x"
type input "2025 Excess Liability Binder -"
type textarea "x"
type input "2025 Excess Liability Binder - A"
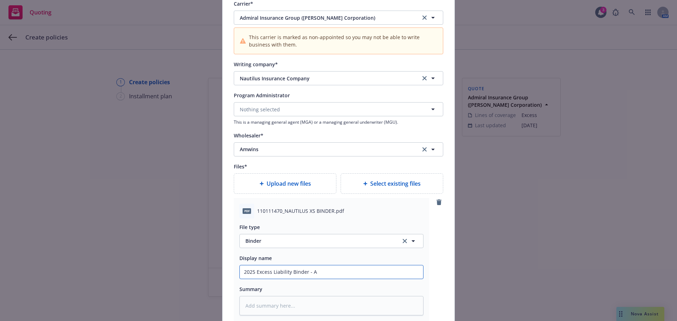
type textarea "x"
type input "2025 Excess Liability Binder - Am"
type textarea "x"
type input "2025 Excess Liability Binder - Amw"
type textarea "x"
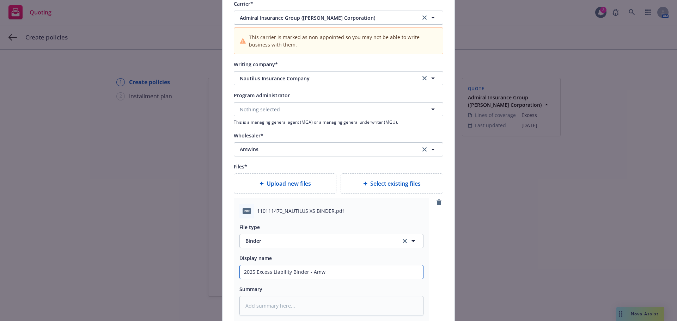
type input "2025 Excess Liability Binder - Amwi"
type textarea "x"
type input "2025 Excess Liability Binder - Amwin"
type textarea "x"
type input "2025 Excess Liability Binder - Amwins"
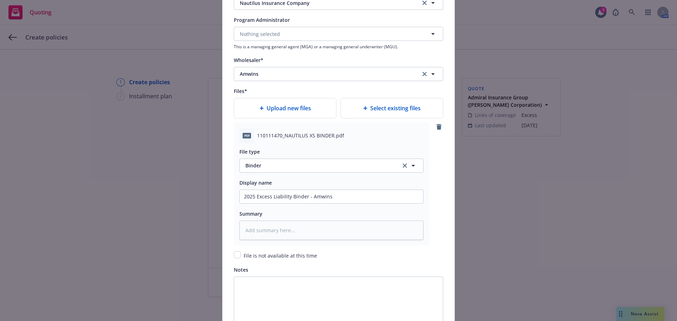
scroll to position [854, 0]
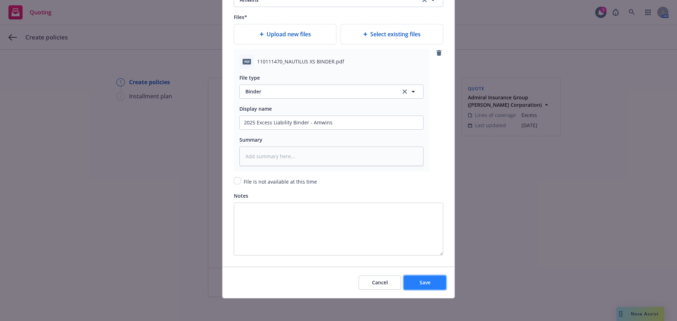
click at [422, 281] on span "Save" at bounding box center [424, 282] width 11 height 7
type textarea "x"
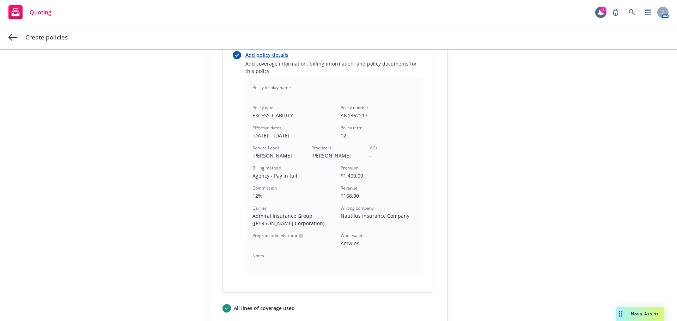
scroll to position [202, 0]
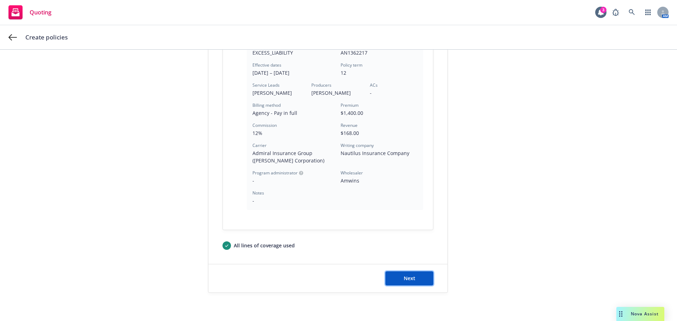
click at [409, 282] on button "Next" at bounding box center [409, 278] width 48 height 14
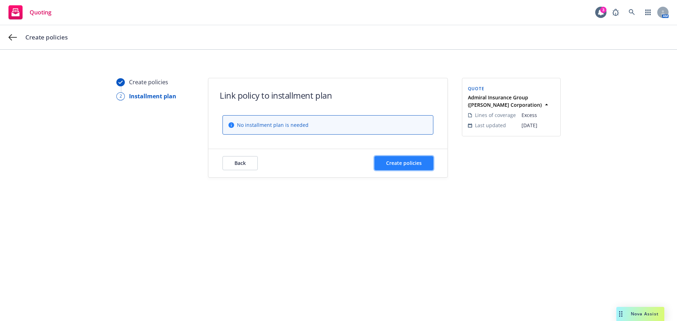
click at [398, 164] on span "Create policies" at bounding box center [404, 163] width 36 height 7
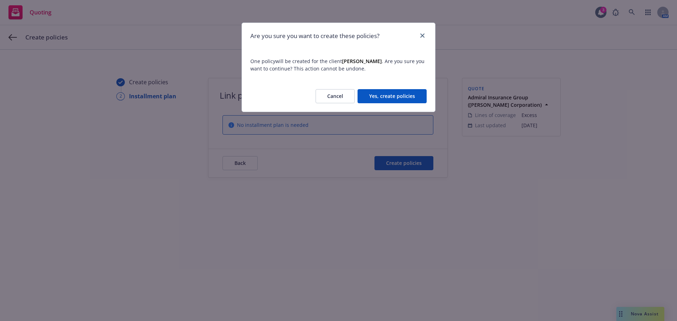
click at [391, 93] on button "Yes, create policies" at bounding box center [391, 96] width 69 height 14
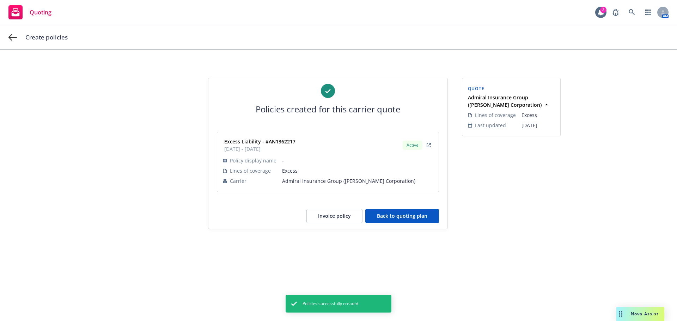
click at [334, 220] on button "Invoice policy" at bounding box center [334, 216] width 56 height 14
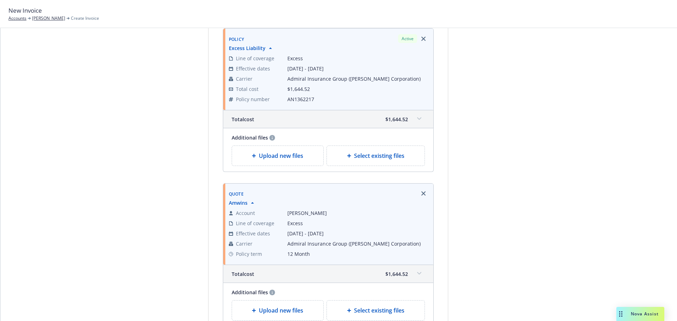
click at [421, 194] on icon "Remove browser" at bounding box center [423, 193] width 4 height 4
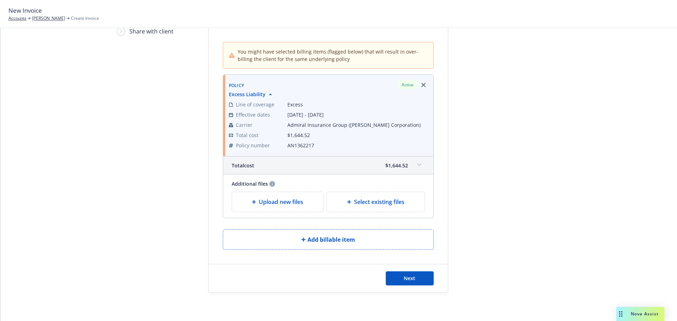
scroll to position [19, 0]
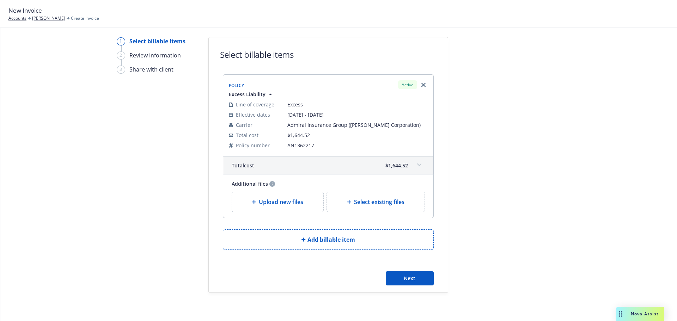
click at [260, 203] on span "Upload new files" at bounding box center [281, 202] width 44 height 8
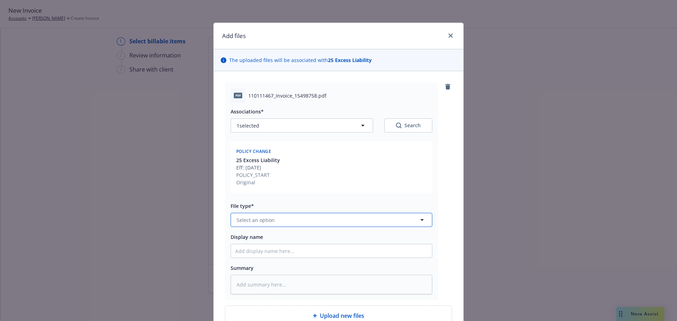
click at [276, 216] on button "Select an option" at bounding box center [331, 220] width 202 height 14
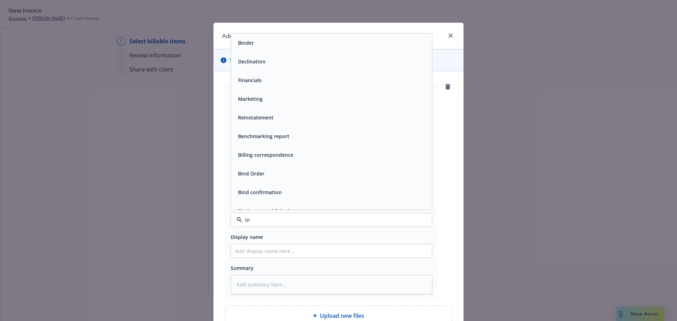
type input "inv"
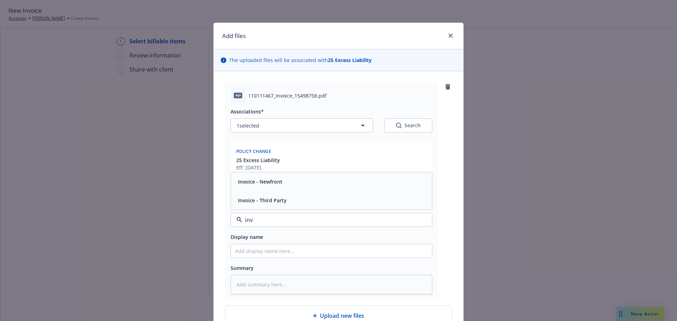
click at [279, 202] on span "Invoice - Third Party" at bounding box center [262, 200] width 49 height 7
click at [264, 243] on div "Display name" at bounding box center [331, 245] width 202 height 25
click at [264, 251] on input "Display name" at bounding box center [331, 250] width 201 height 13
type textarea "x"
type input "C"
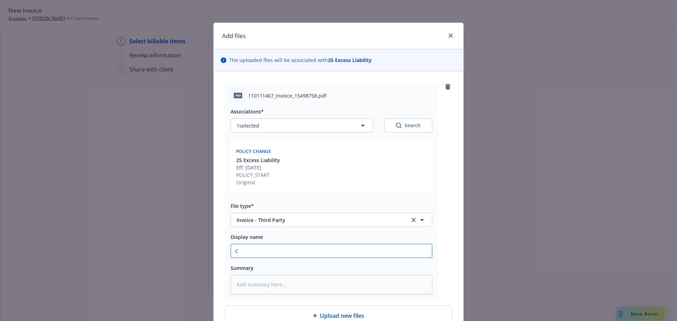
type textarea "x"
type input "Ca"
type textarea "x"
type input "Car"
type textarea "x"
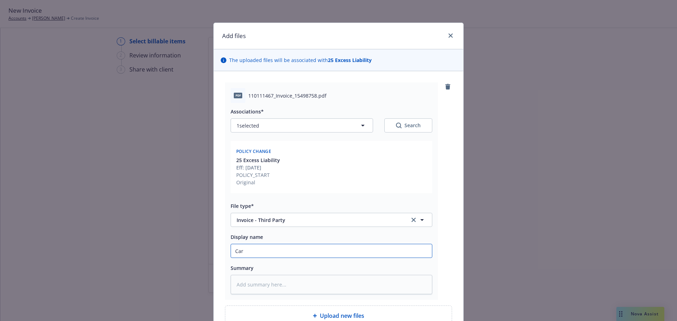
type input "[PERSON_NAME]"
type textarea "x"
type input "[PERSON_NAME]"
type textarea "x"
type input "[PERSON_NAME]"
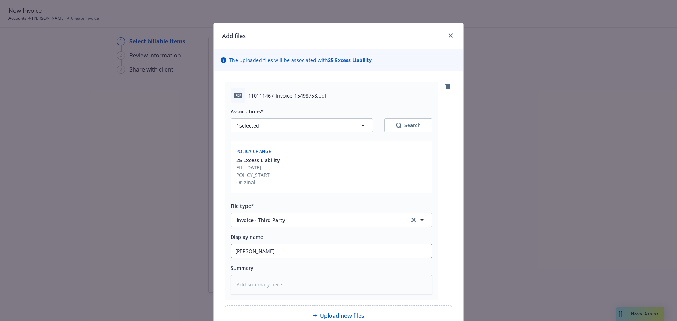
type textarea "x"
type input "Carrier"
type textarea "x"
type input "Carrier"
type textarea "x"
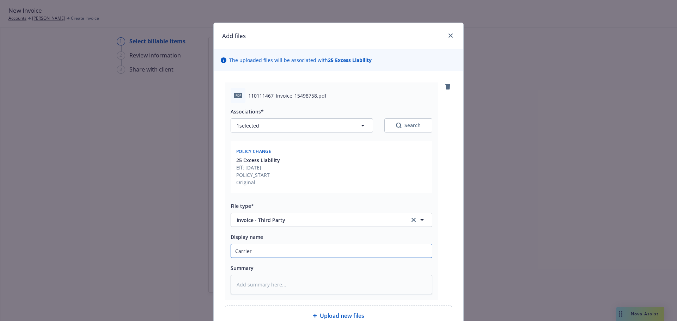
type input "Carrier I"
type textarea "x"
type input "Carrier IN"
type textarea "x"
type input "Carrier INv"
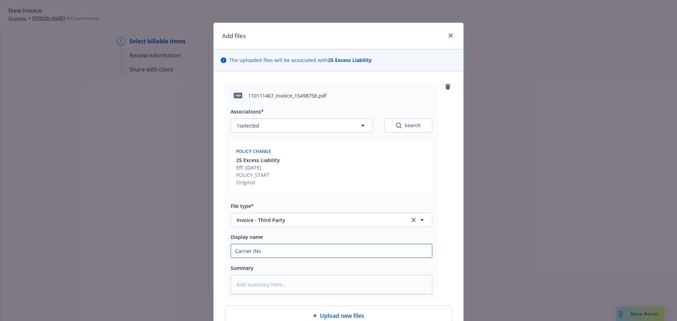
type textarea "x"
type input "Carrier INvo"
type textarea "x"
type input "Carrier INvoi"
type textarea "x"
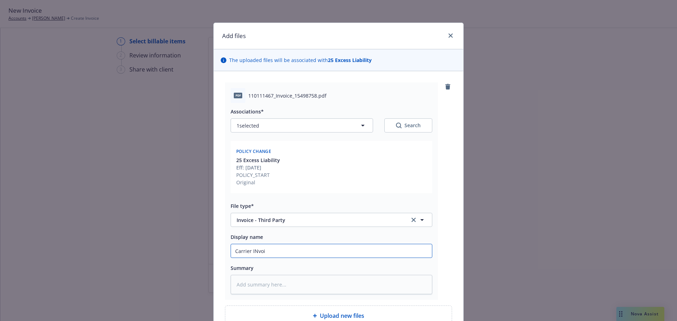
type input "Carrier INvoic"
type textarea "x"
type input "Carrier INvoi"
type textarea "x"
type input "Carrier INvo"
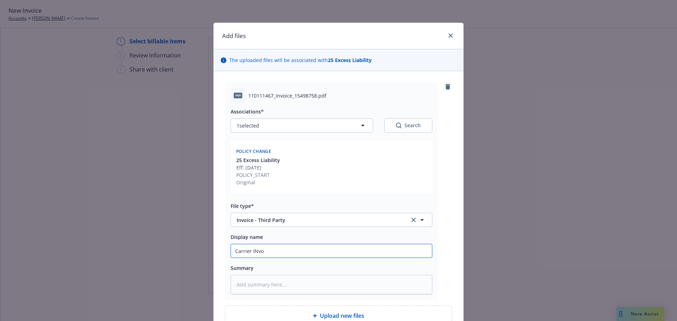
type textarea "x"
type input "Carrier INv"
type textarea "x"
type input "Carrier IN"
type textarea "x"
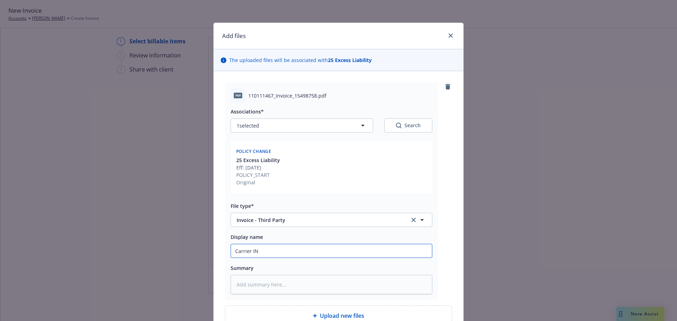
type input "Carrier I"
type textarea "x"
type input "Carrier In"
type textarea "x"
type input "Carrier Inv"
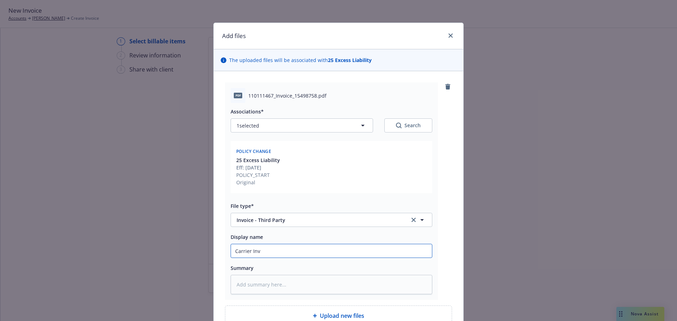
type textarea "x"
type input "Carrier Invo"
type textarea "x"
type input "Carrier Invoi"
type textarea "x"
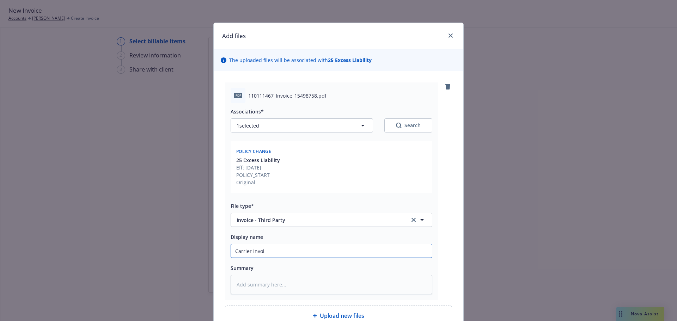
type input "Carrier Invoic"
type textarea "x"
type input "Carrier Invoice"
type textarea "x"
type input "Carrier Invoice"
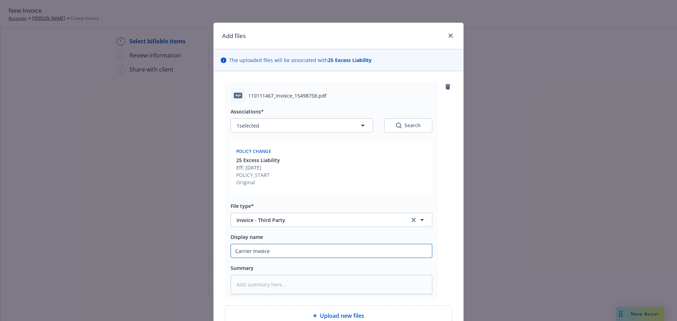
type textarea "x"
type input "Carrier Invoice -"
type textarea "x"
type input "Carrier Invoice -"
type textarea "x"
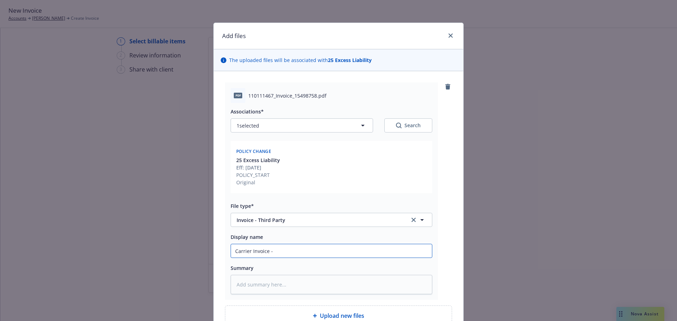
type input "Carrier Invoice - X"
type textarea "x"
type input "Carrier Invoice - XS"
type textarea "x"
type input "Carrier Invoice - XS"
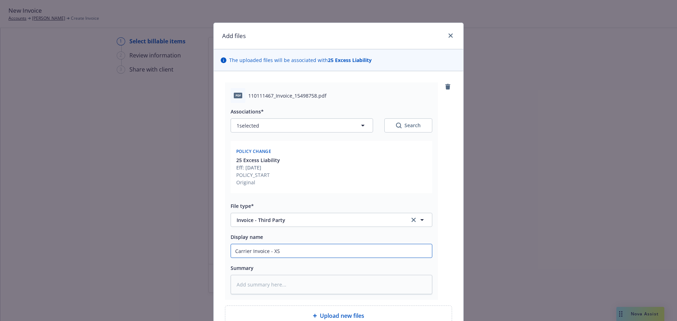
type textarea "x"
type input "Carrier Invoice - XS -"
type textarea "x"
type input "Carrier Invoice - XS -"
type textarea "x"
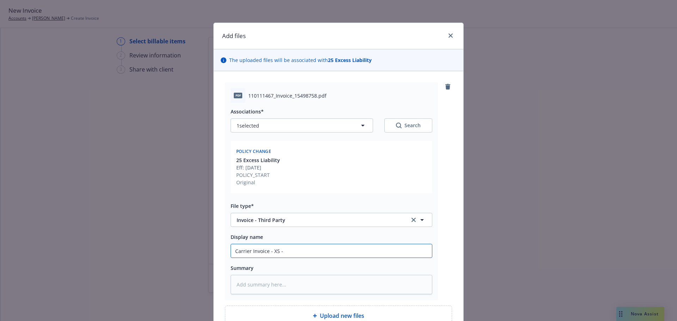
type input "Carrier Invoice - XS - A"
type textarea "x"
type input "Carrier Invoice - XS - Am"
type textarea "x"
type input "Carrier Invoice - XS - Amw"
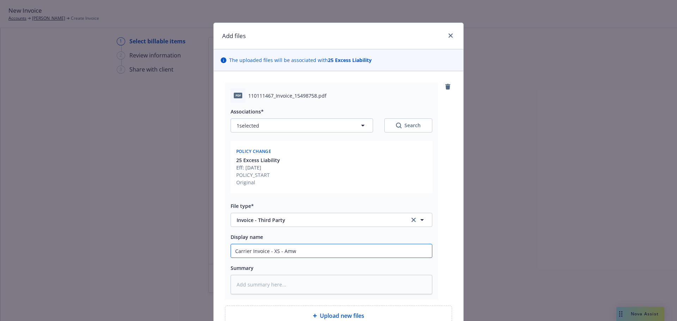
type textarea "x"
type input "Carrier Invoice - XS - Amwi"
type textarea "x"
type input "Carrier Invoice - XS - Amwin"
type textarea "x"
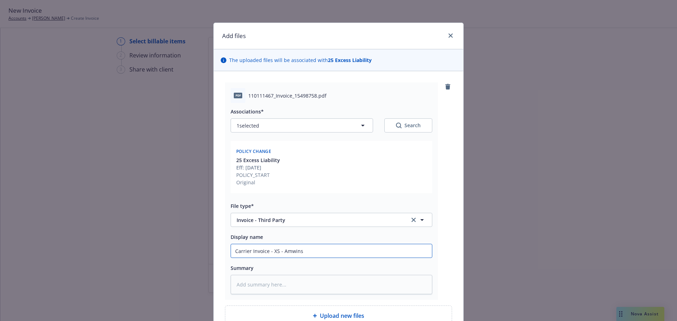
type input "Carrier Invoice - XS - Amwins"
click at [452, 186] on div "pdf 110111467_Invoice_15498758.pdf Associations* 1 selected Search Policy chang…" at bounding box center [338, 204] width 249 height 266
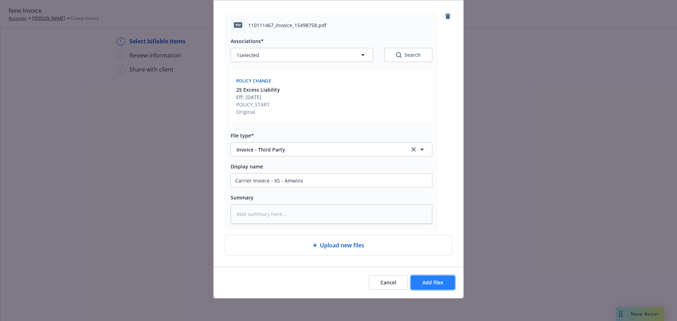
click at [431, 283] on span "Add files" at bounding box center [432, 282] width 21 height 7
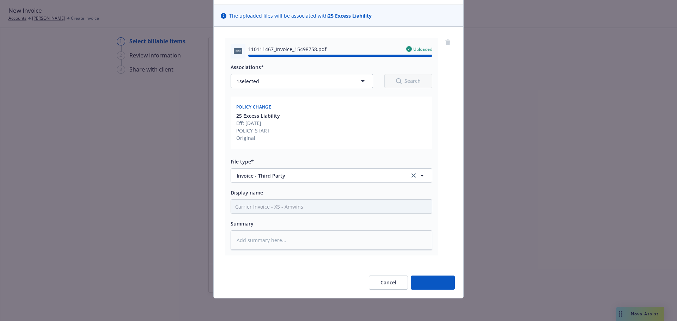
type textarea "x"
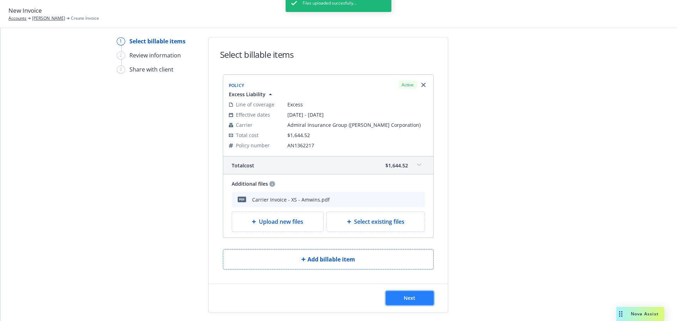
click at [395, 297] on button "Next" at bounding box center [409, 298] width 48 height 14
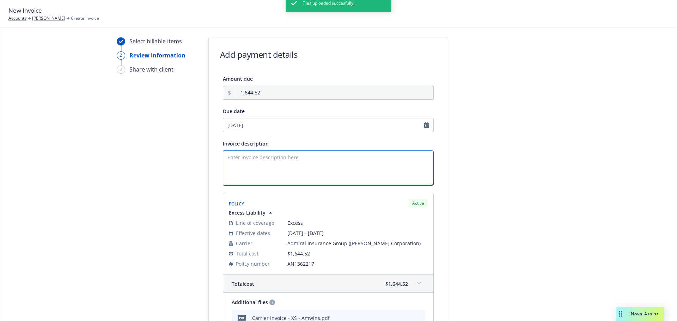
click at [254, 162] on textarea "Invoice description" at bounding box center [328, 167] width 211 height 35
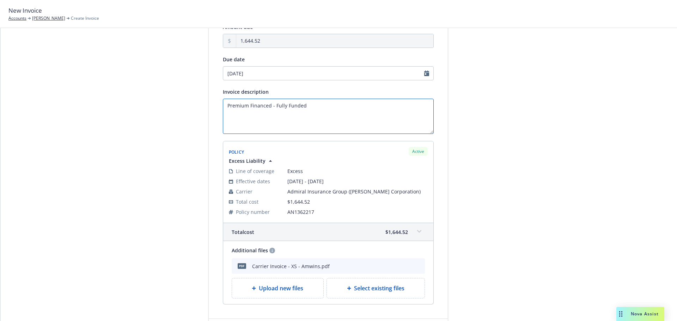
scroll to position [126, 0]
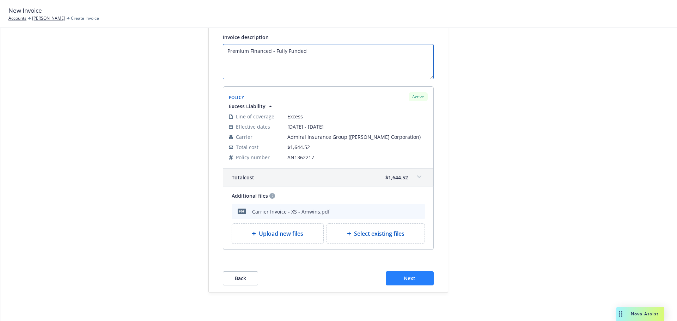
type textarea "Premium Financed - Fully Funded"
click at [412, 278] on span "Next" at bounding box center [409, 278] width 12 height 7
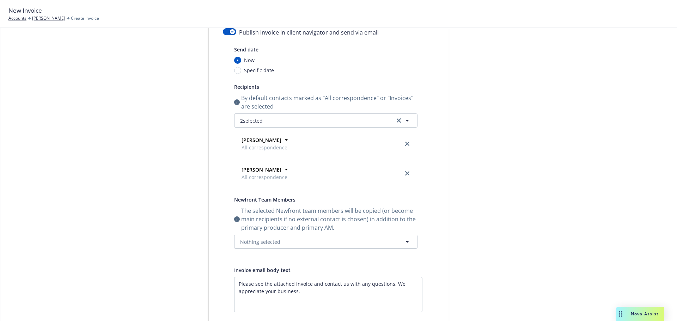
scroll to position [0, 0]
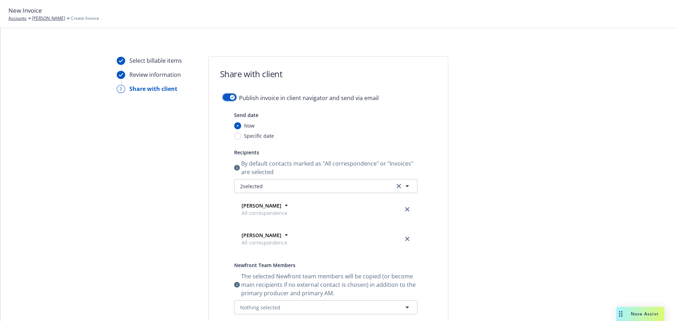
click at [230, 99] on div "button" at bounding box center [232, 97] width 5 height 5
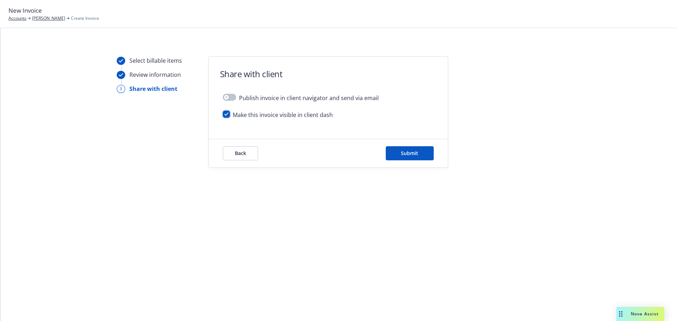
click at [226, 115] on input "checkbox" at bounding box center [226, 114] width 7 height 7
checkbox input "false"
click at [413, 152] on span "Submit" at bounding box center [409, 153] width 17 height 7
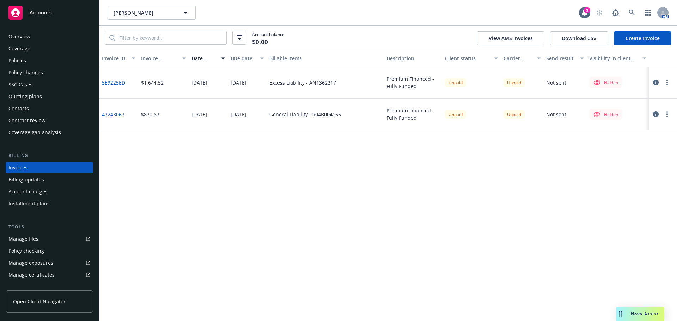
click at [38, 108] on div "Contacts" at bounding box center [49, 108] width 82 height 11
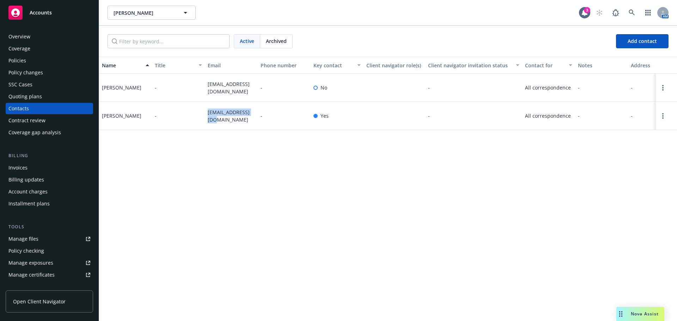
drag, startPoint x: 213, startPoint y: 121, endPoint x: 199, endPoint y: 106, distance: 20.9
click at [199, 106] on div "Felipe Garcia - fema7134@gmail.com - Yes - All correspondence - - -" at bounding box center [388, 116] width 578 height 28
copy div "fema7134@gmail.com"
drag, startPoint x: 248, startPoint y: 91, endPoint x: 196, endPoint y: 82, distance: 53.0
click at [196, 82] on div "Daniel Garcia - centralvalleysolutionsinc@gmail.com - No - All correspondence -…" at bounding box center [388, 88] width 578 height 28
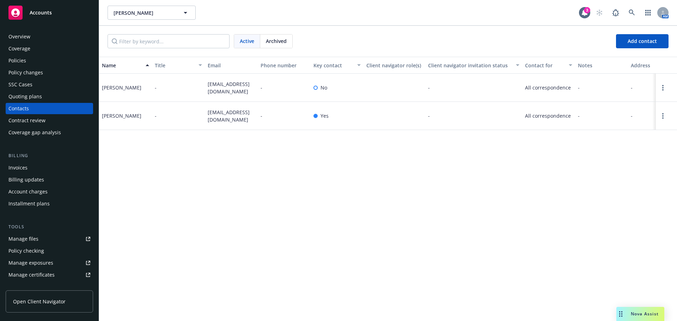
copy div "centralvalleysolutionsinc@gmail.com"
click at [53, 60] on div "Policies" at bounding box center [49, 60] width 82 height 11
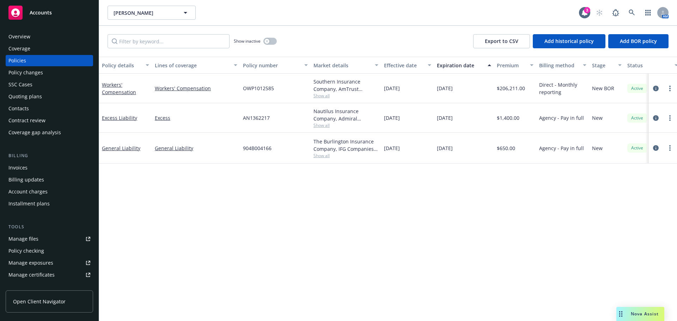
click at [664, 118] on div at bounding box center [662, 118] width 23 height 8
click at [666, 118] on link "more" at bounding box center [669, 118] width 8 height 8
click at [623, 221] on link "Copy logging email" at bounding box center [632, 217] width 83 height 14
click at [670, 149] on icon "more" at bounding box center [669, 148] width 1 height 6
click at [634, 248] on link "Copy logging email" at bounding box center [632, 247] width 83 height 14
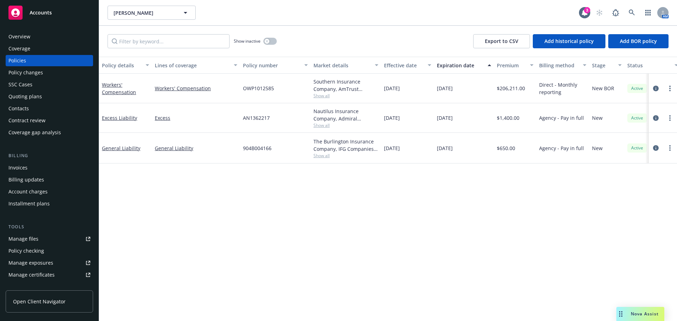
click at [32, 34] on div "Overview" at bounding box center [49, 36] width 82 height 11
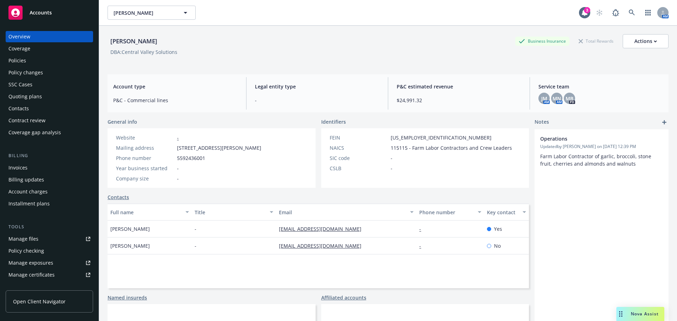
click at [37, 274] on div "Manage certificates" at bounding box center [31, 274] width 46 height 11
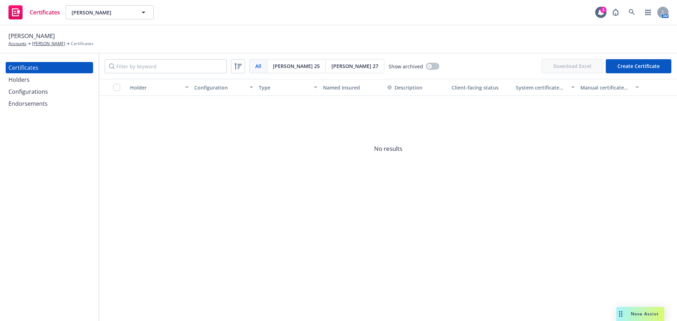
click at [42, 78] on div "Holders" at bounding box center [49, 79] width 82 height 11
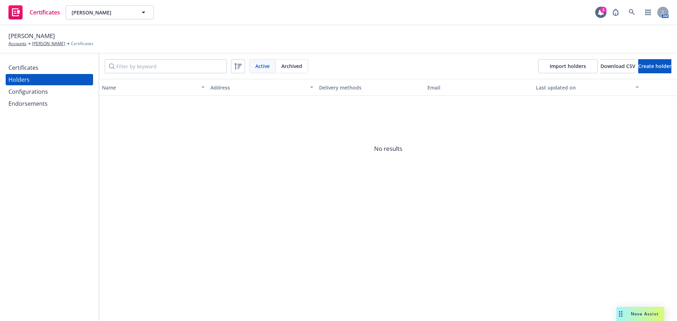
click at [42, 94] on div "Configurations" at bounding box center [27, 91] width 39 height 11
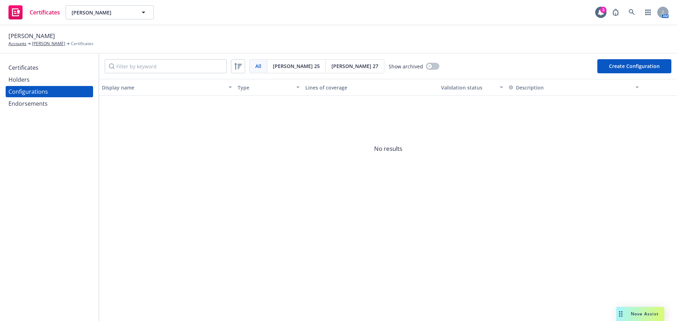
click at [42, 104] on div "Endorsements" at bounding box center [27, 103] width 39 height 11
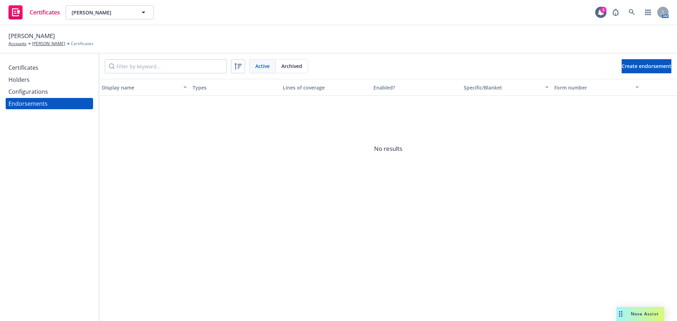
click at [35, 73] on div "Certificates Holders Configurations Endorsements" at bounding box center [49, 85] width 87 height 47
